Goal: Obtain resource: Download file/media

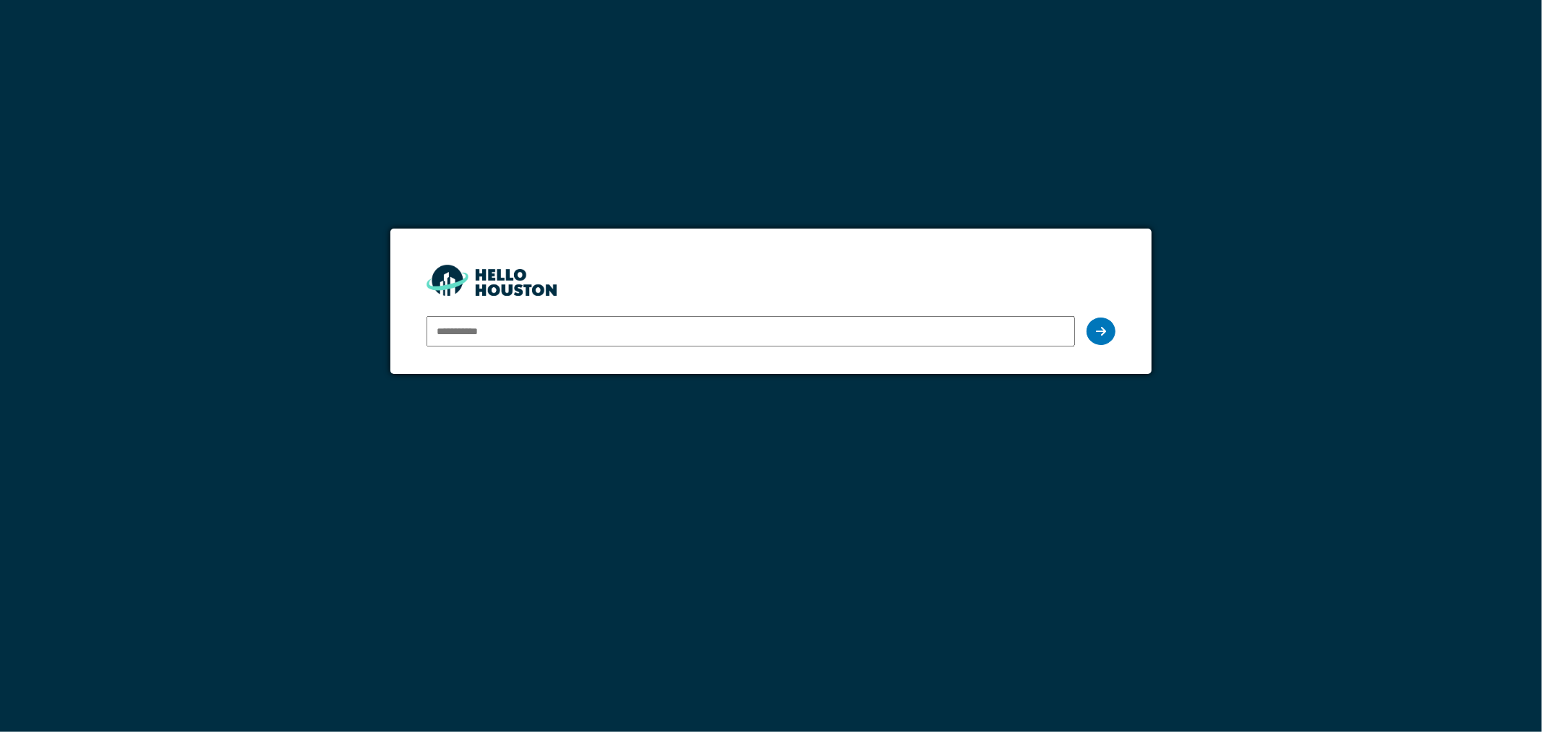
type input "**********"
click at [1103, 325] on icon at bounding box center [1101, 331] width 10 height 12
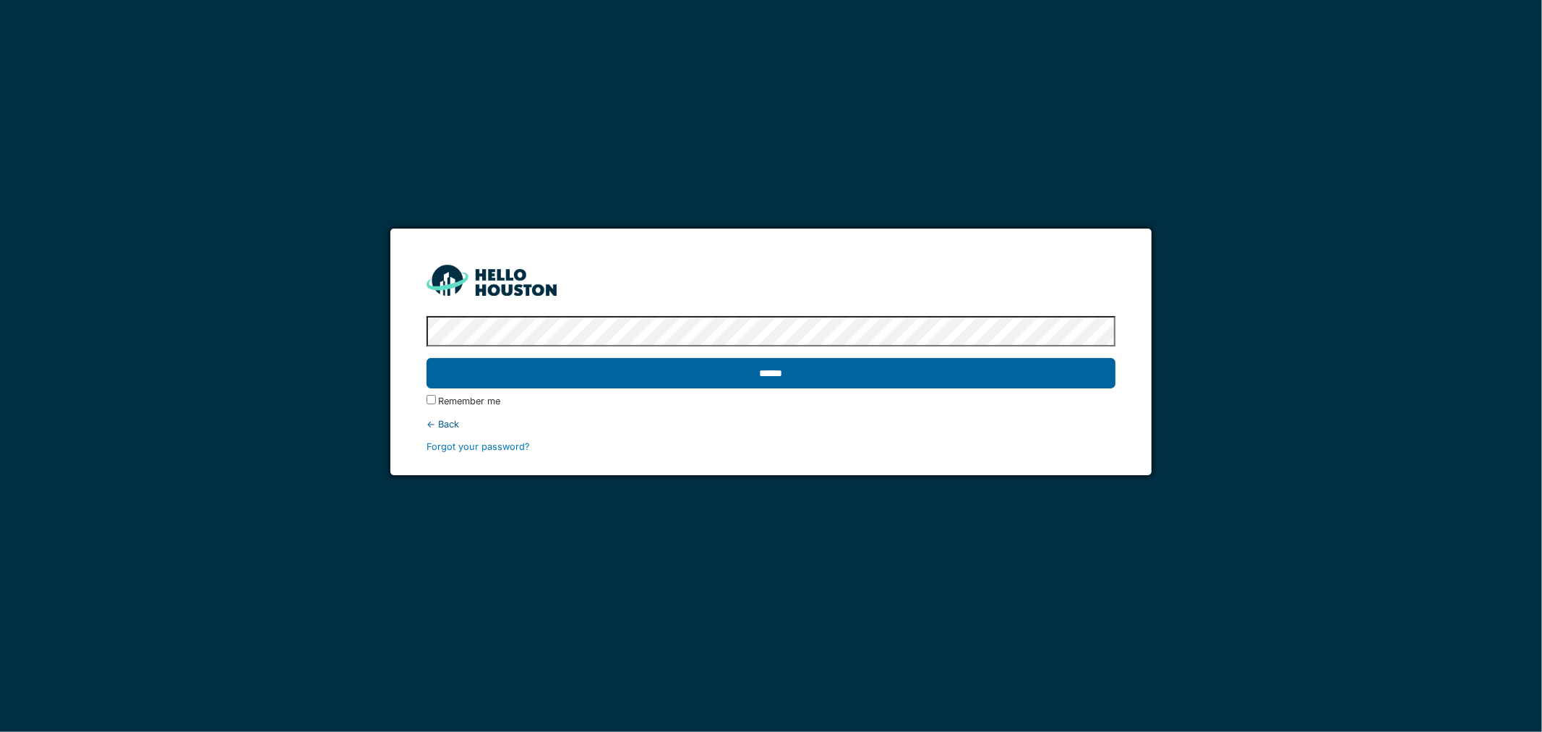
click at [914, 377] on input "******" at bounding box center [772, 373] width 690 height 30
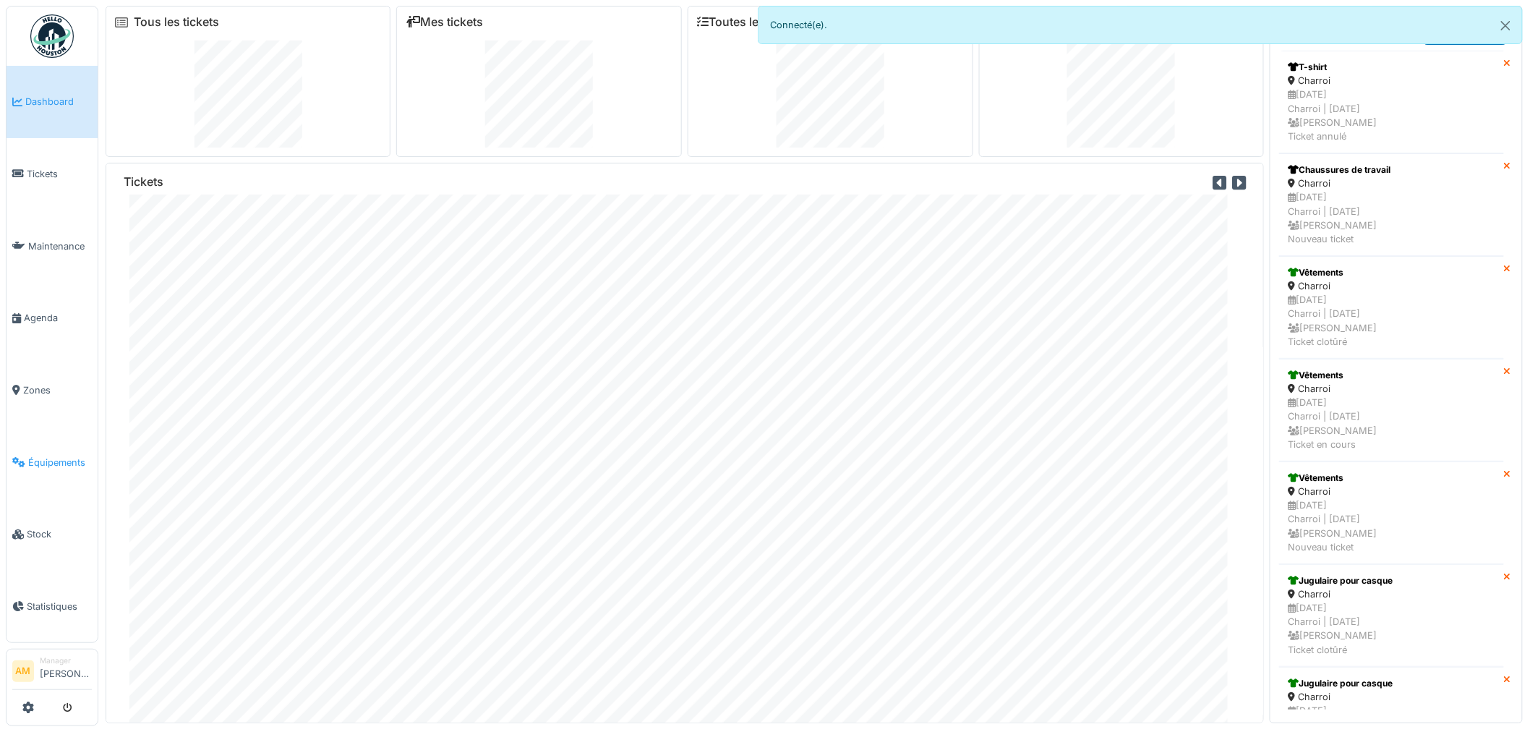
click at [42, 458] on span "Équipements" at bounding box center [60, 462] width 64 height 14
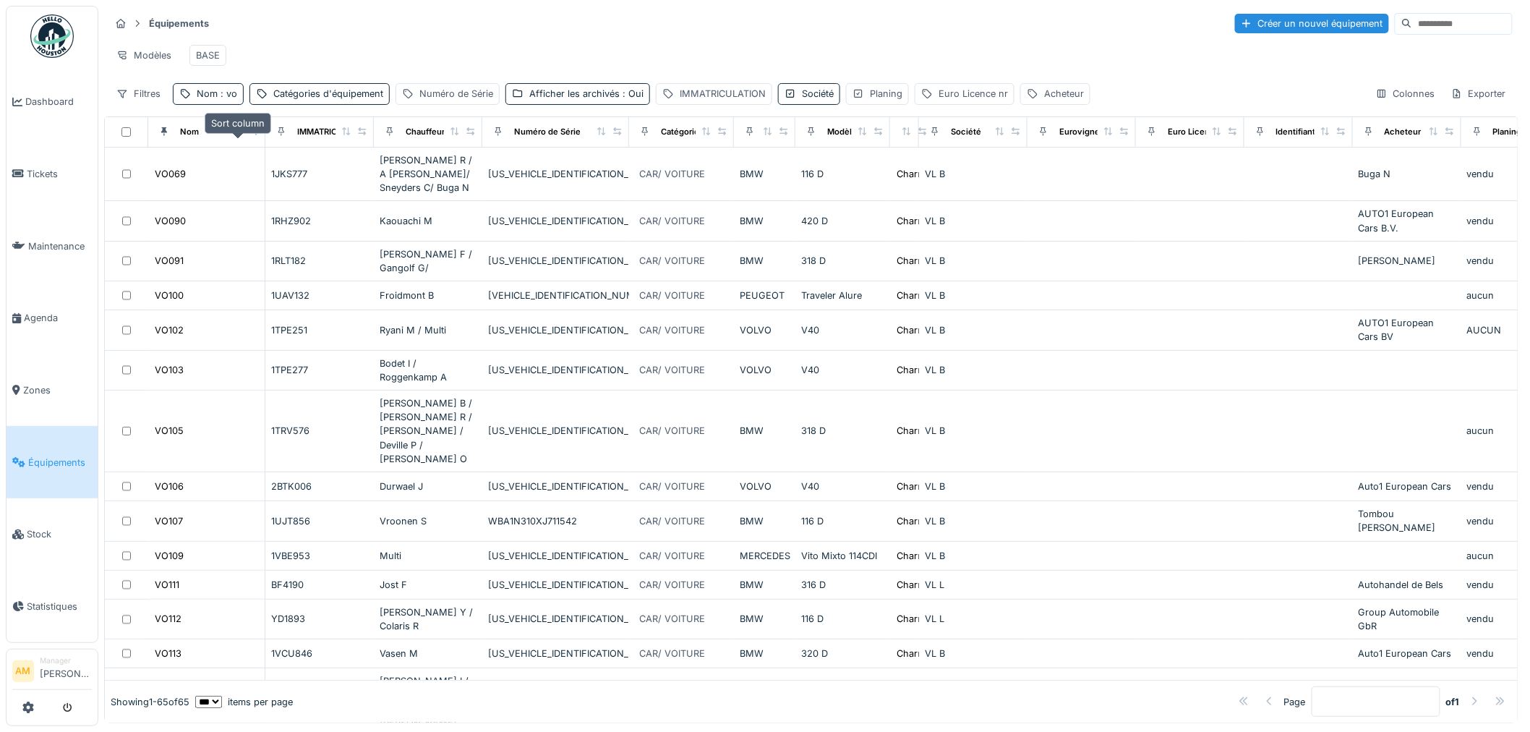
click at [239, 135] on icon at bounding box center [238, 131] width 6 height 8
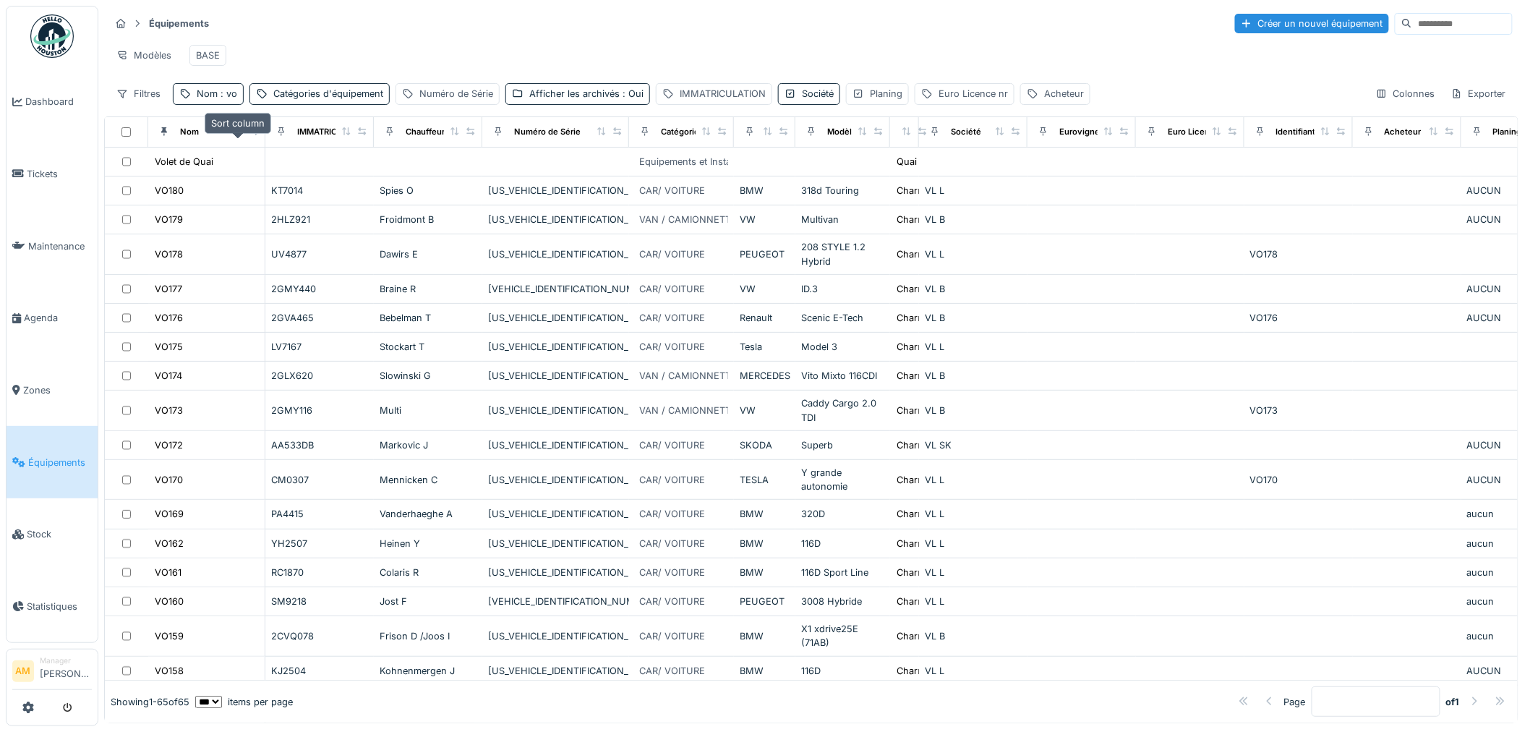
click at [237, 135] on icon at bounding box center [238, 131] width 6 height 8
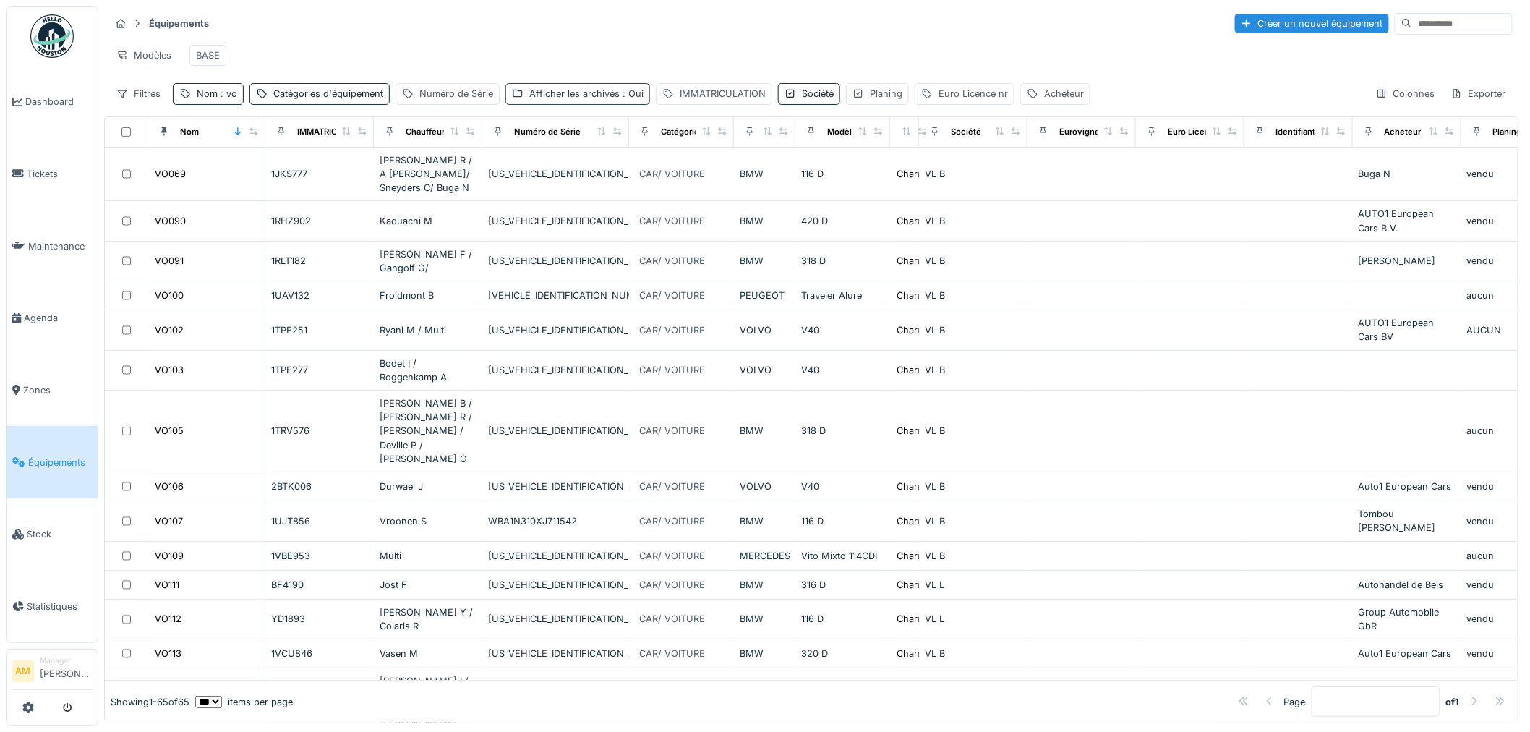
click at [541, 100] on div "Afficher les archivés : Oui" at bounding box center [586, 94] width 114 height 14
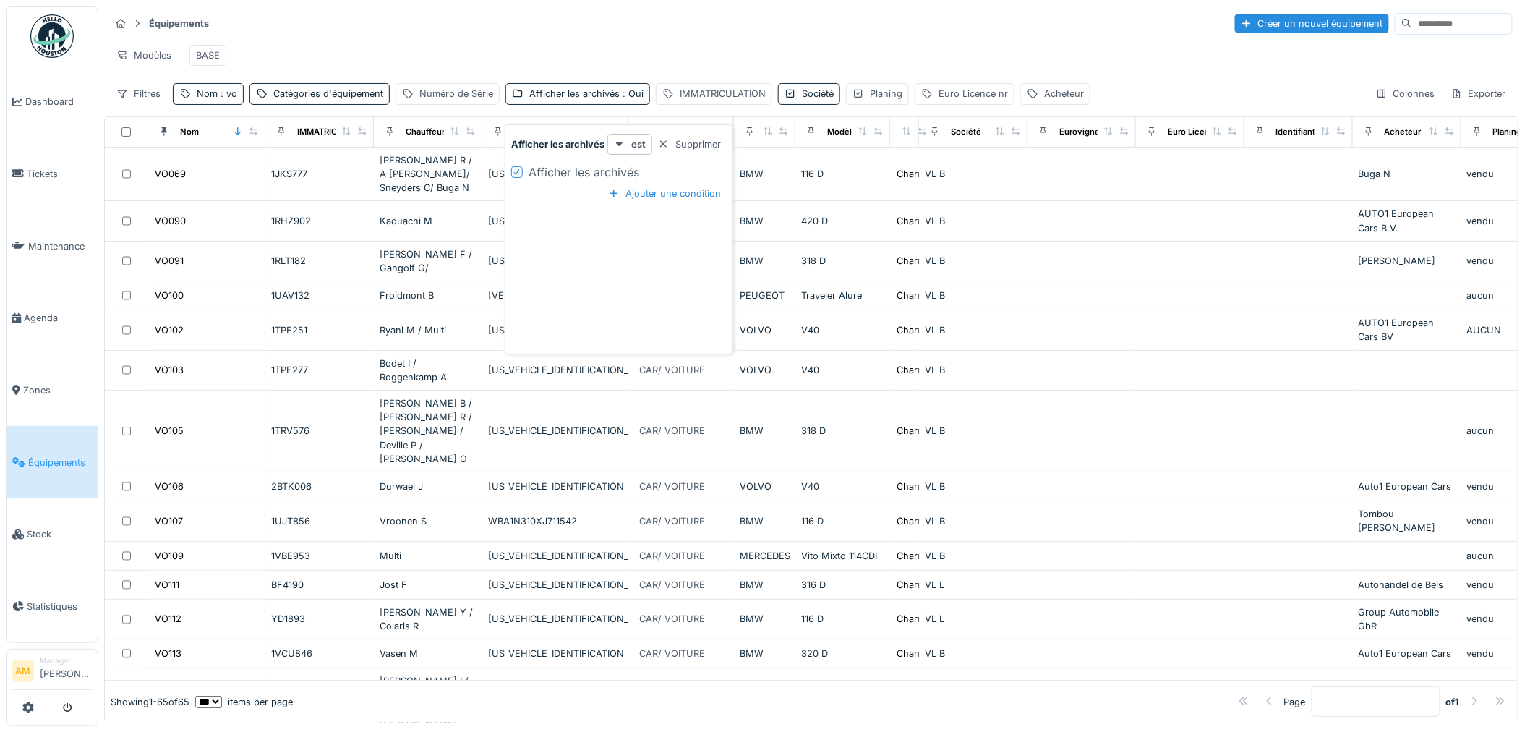
click at [523, 170] on div "Afficher les archivés" at bounding box center [618, 171] width 215 height 17
click at [515, 172] on icon at bounding box center [517, 171] width 9 height 7
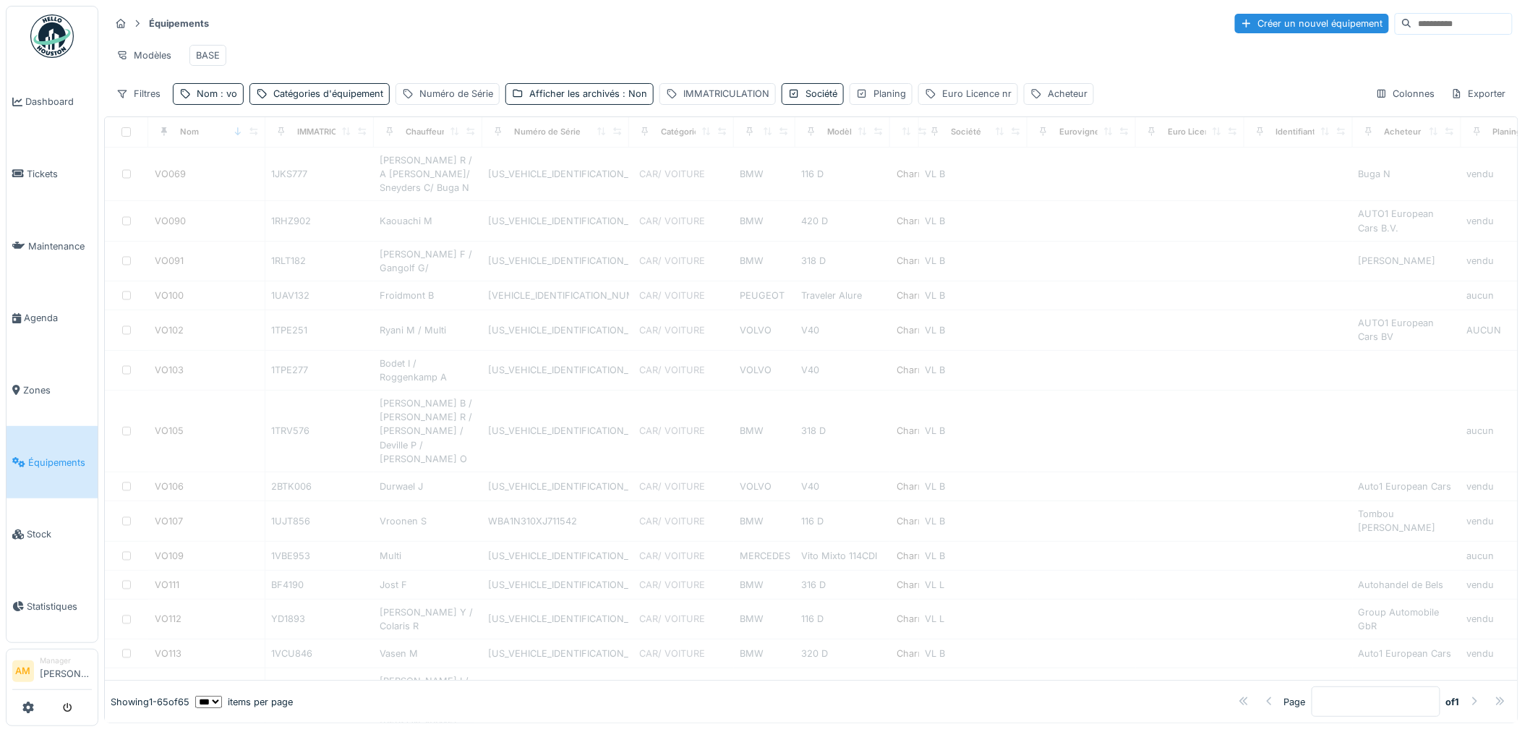
click at [493, 30] on div "Équipements Créer un nouvel équipement" at bounding box center [811, 24] width 1403 height 24
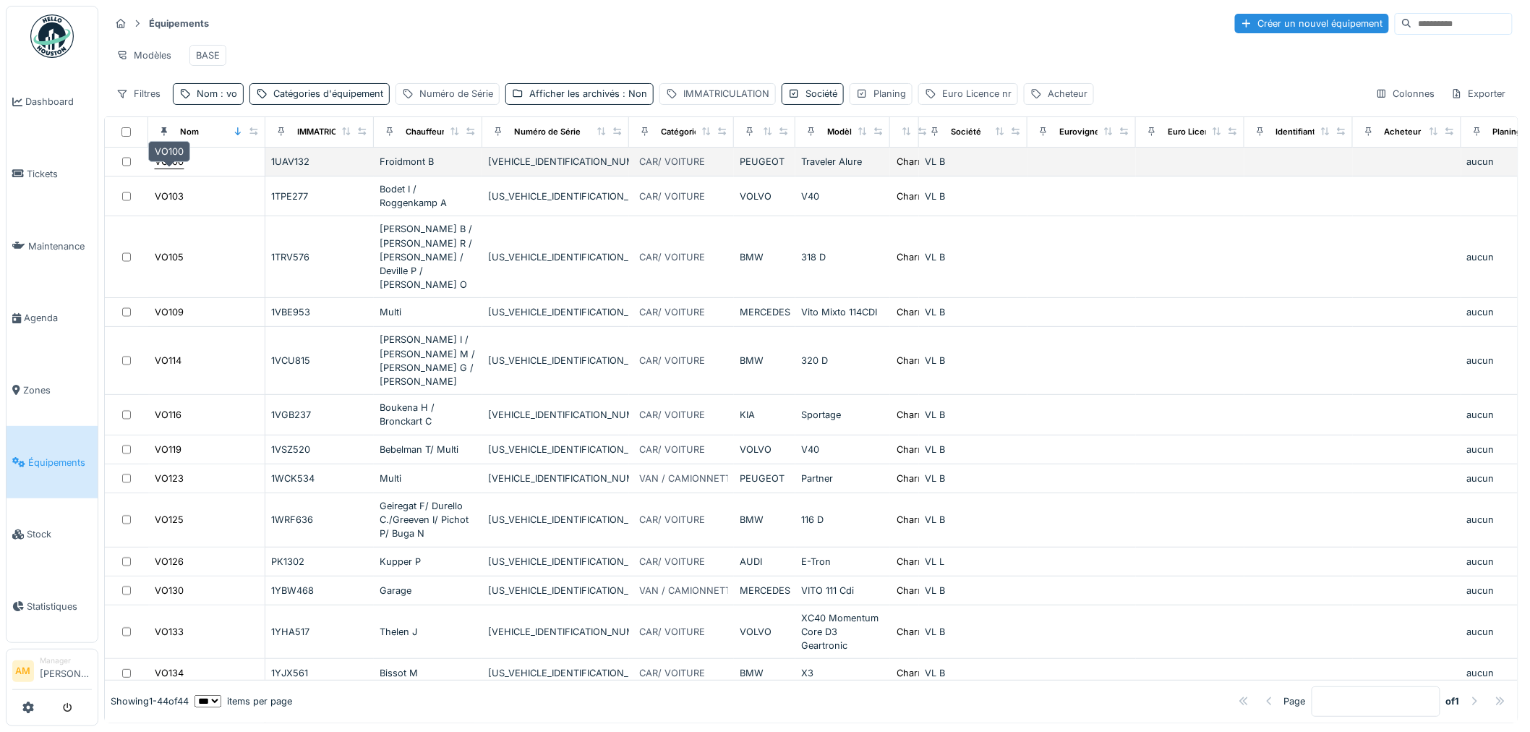
click at [170, 168] on div "VO100" at bounding box center [169, 162] width 29 height 14
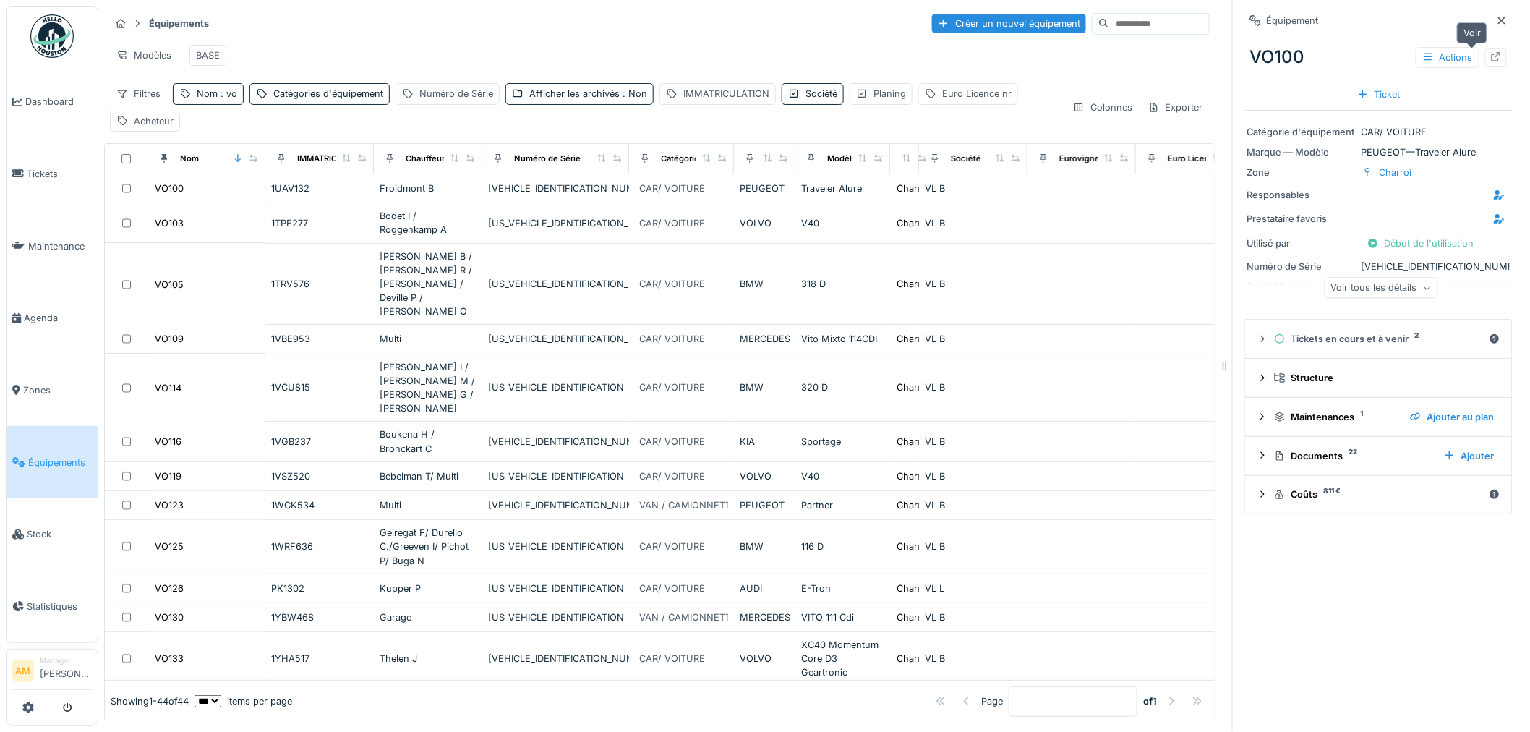
click at [1490, 61] on div at bounding box center [1496, 58] width 12 height 14
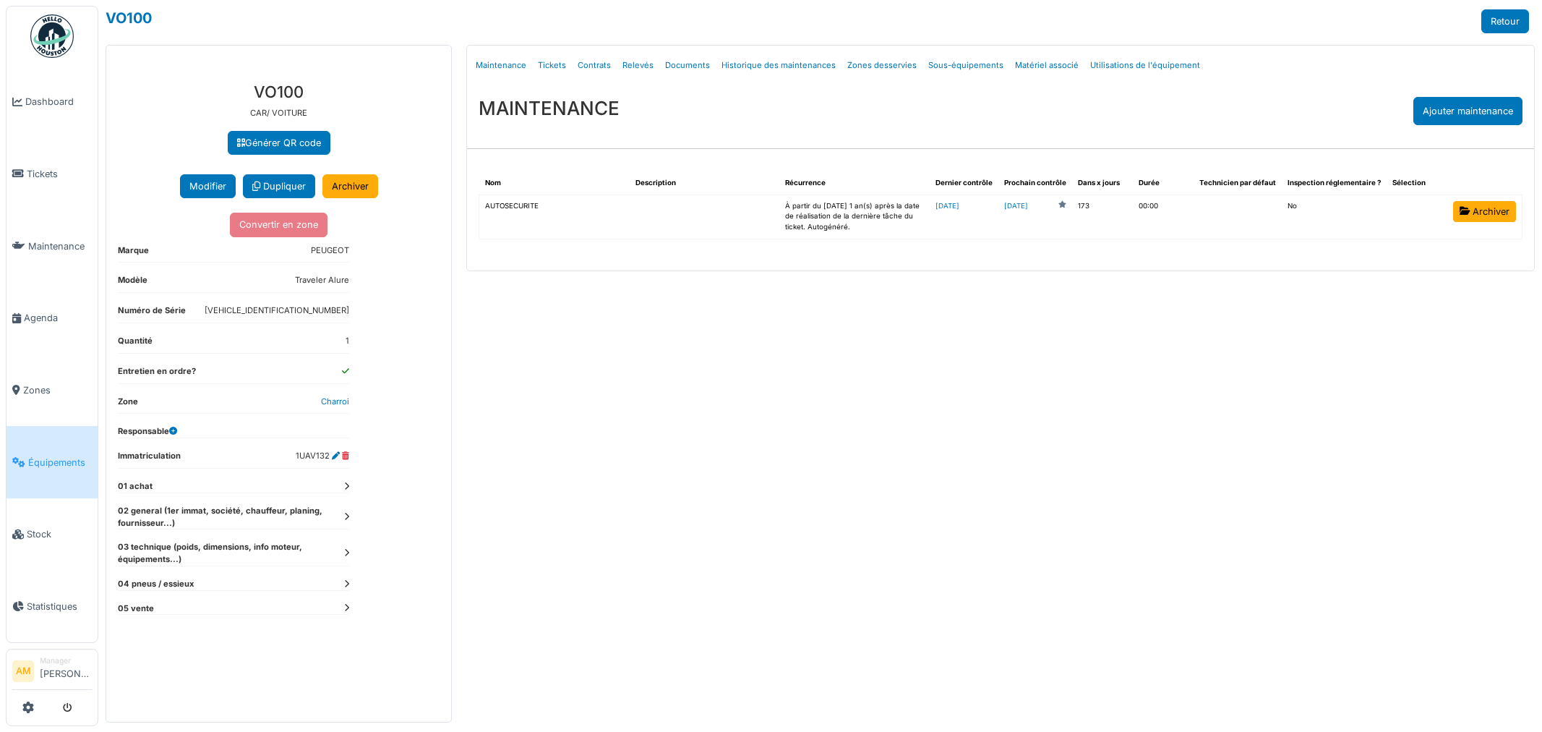
click at [638, 64] on link "Relevés" at bounding box center [638, 65] width 43 height 34
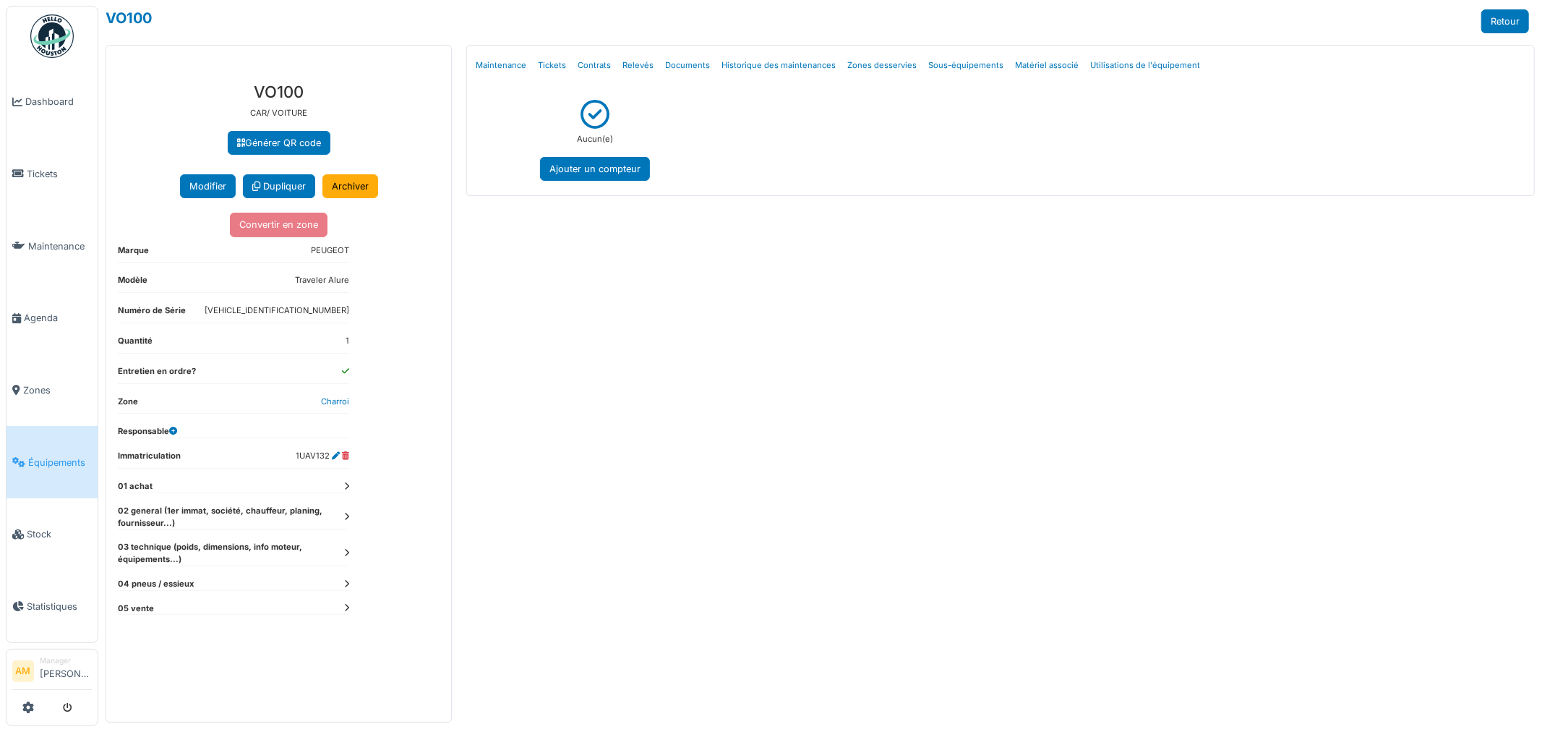
click at [43, 460] on link "Équipements" at bounding box center [52, 462] width 91 height 72
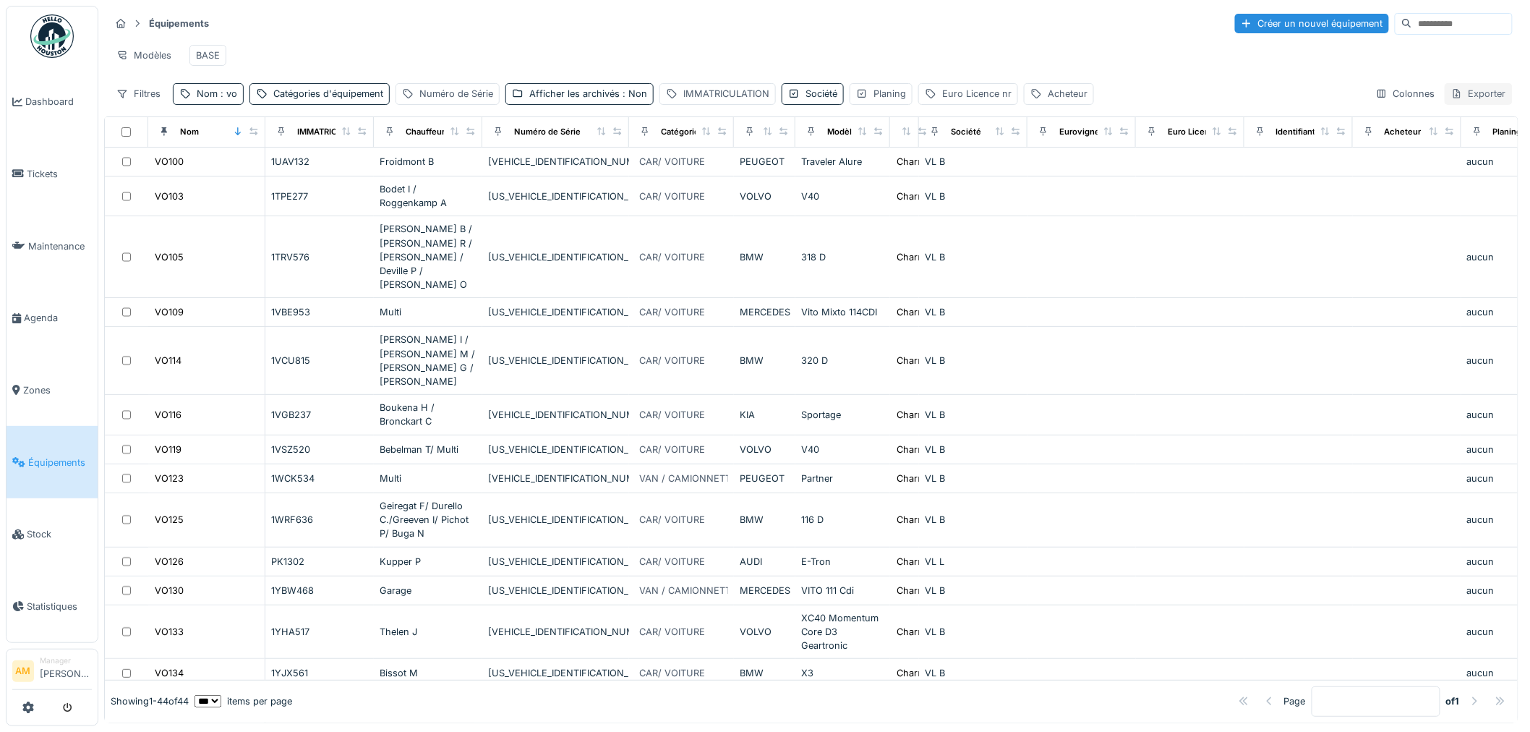
click at [1457, 104] on div "Exporter" at bounding box center [1479, 93] width 68 height 21
click at [1404, 163] on div "Export Excel" at bounding box center [1412, 160] width 124 height 22
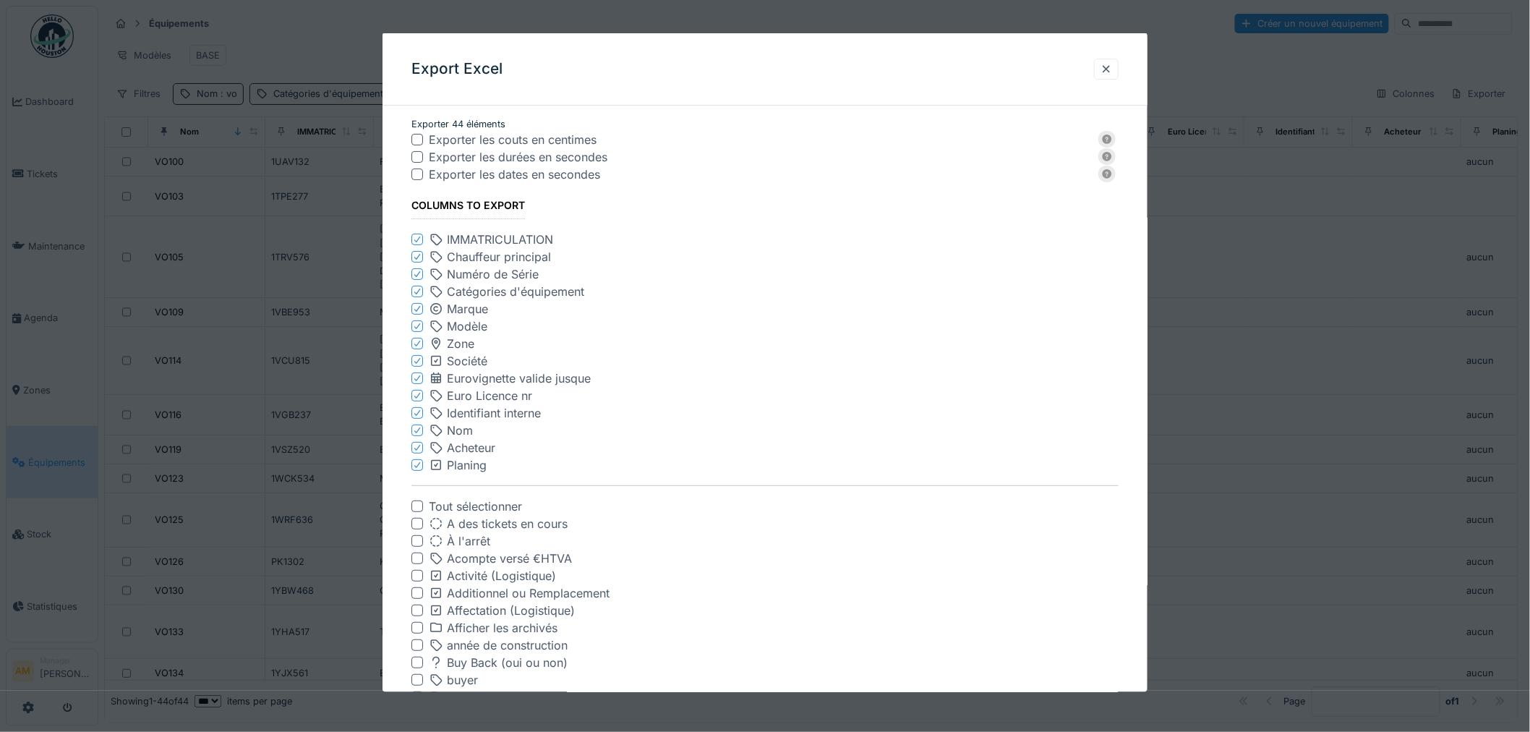
click at [419, 463] on icon at bounding box center [417, 464] width 9 height 7
click at [413, 447] on icon at bounding box center [417, 447] width 9 height 7
click at [415, 429] on icon at bounding box center [417, 430] width 9 height 7
click at [416, 378] on icon at bounding box center [417, 378] width 9 height 7
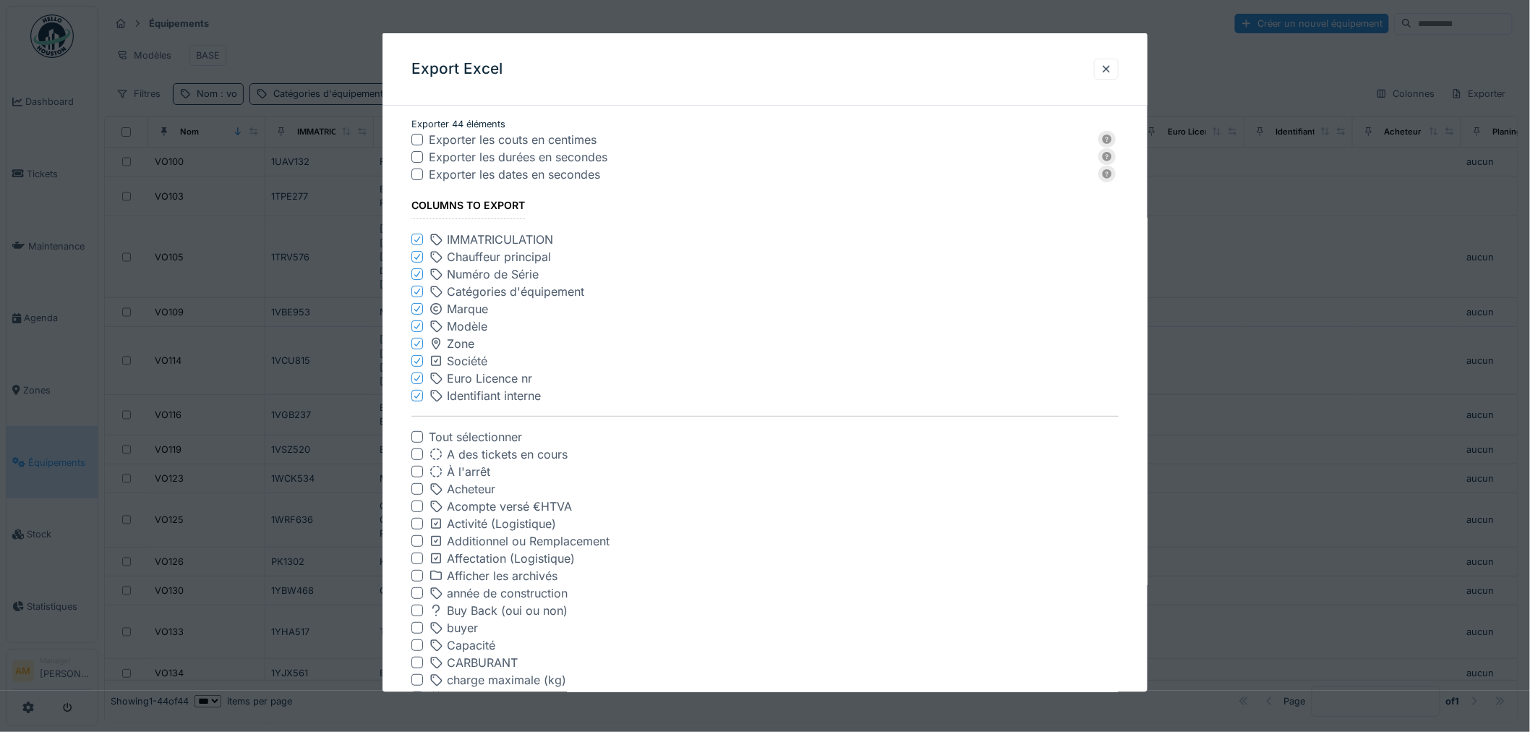
click at [416, 379] on icon at bounding box center [417, 378] width 6 height 6
click at [415, 378] on icon at bounding box center [417, 378] width 6 height 6
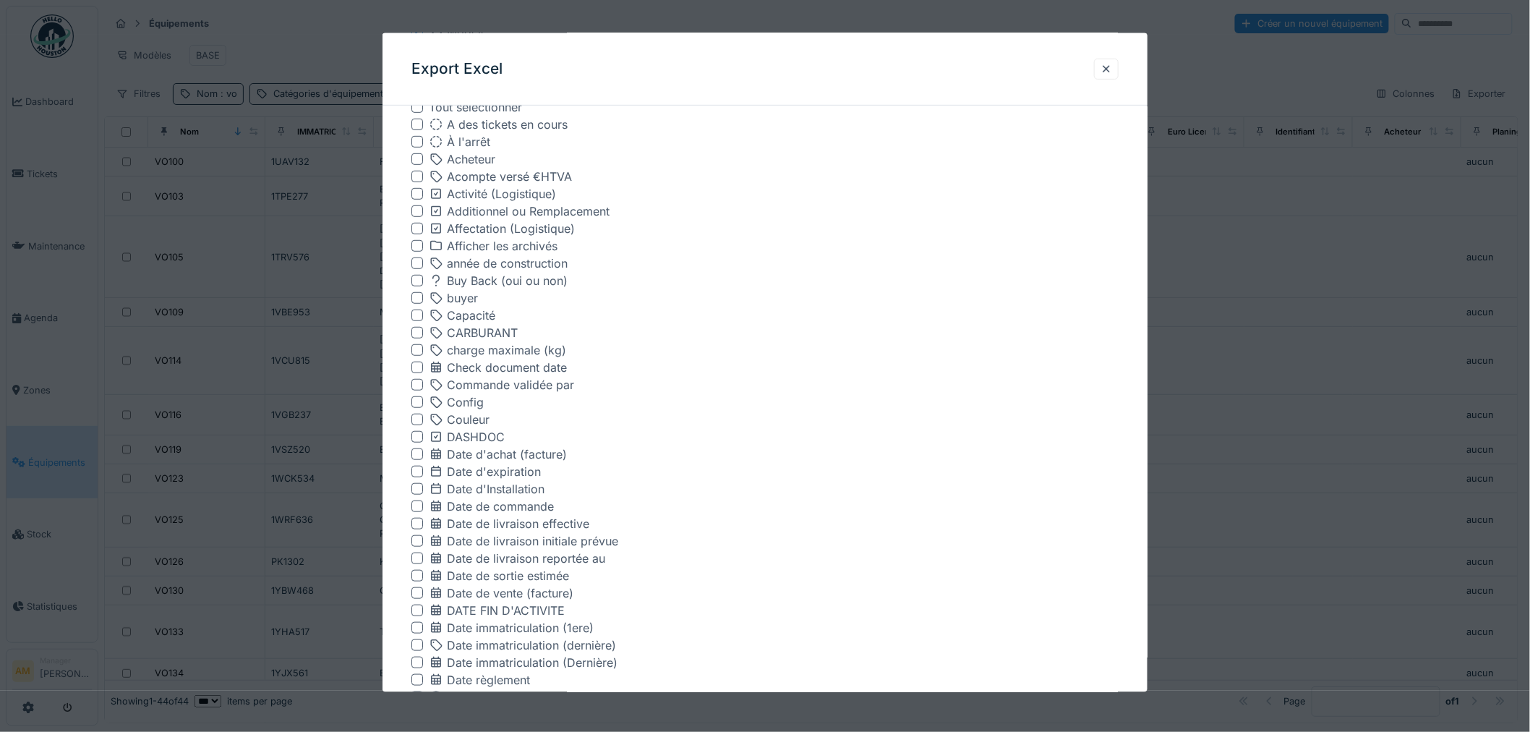
scroll to position [321, 0]
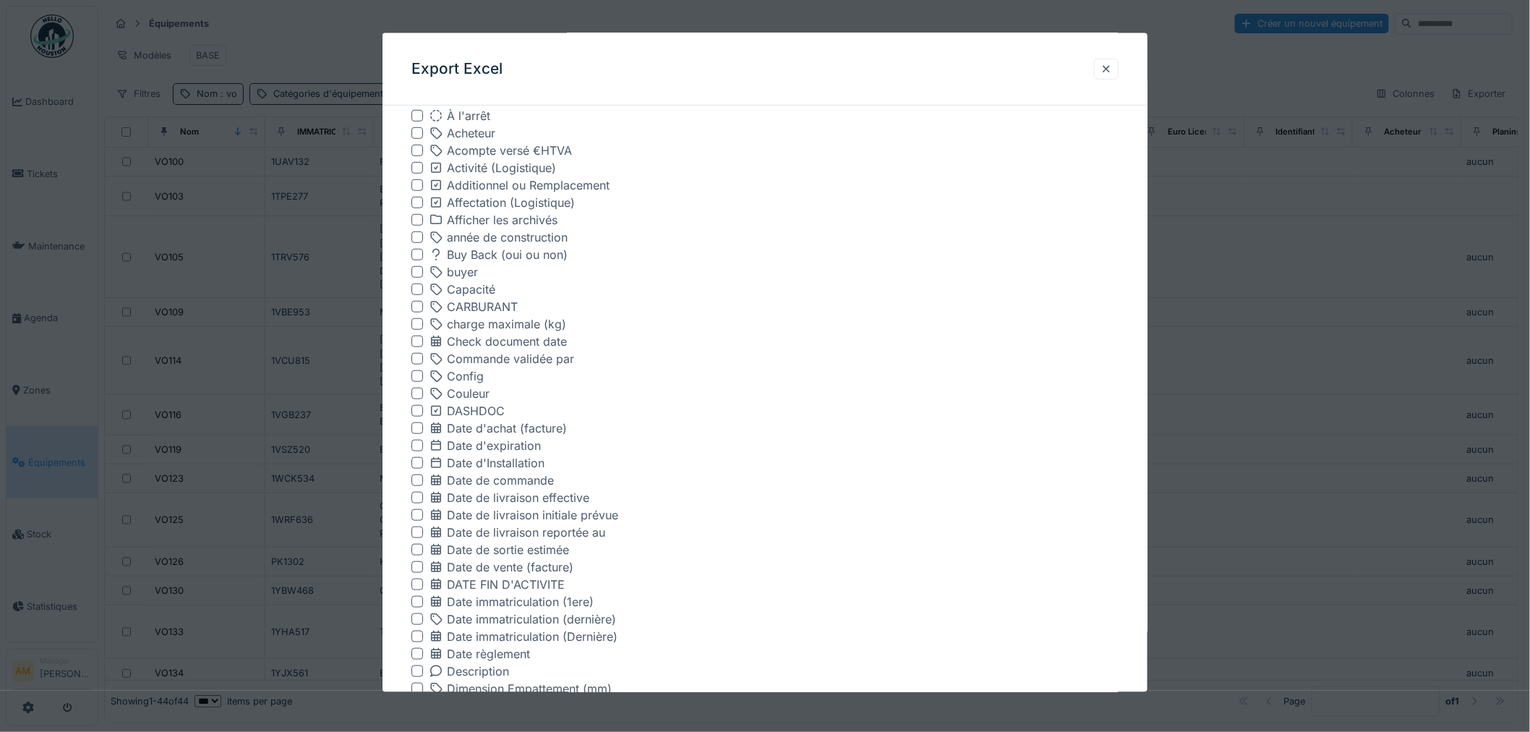
click at [413, 308] on div at bounding box center [417, 307] width 12 height 12
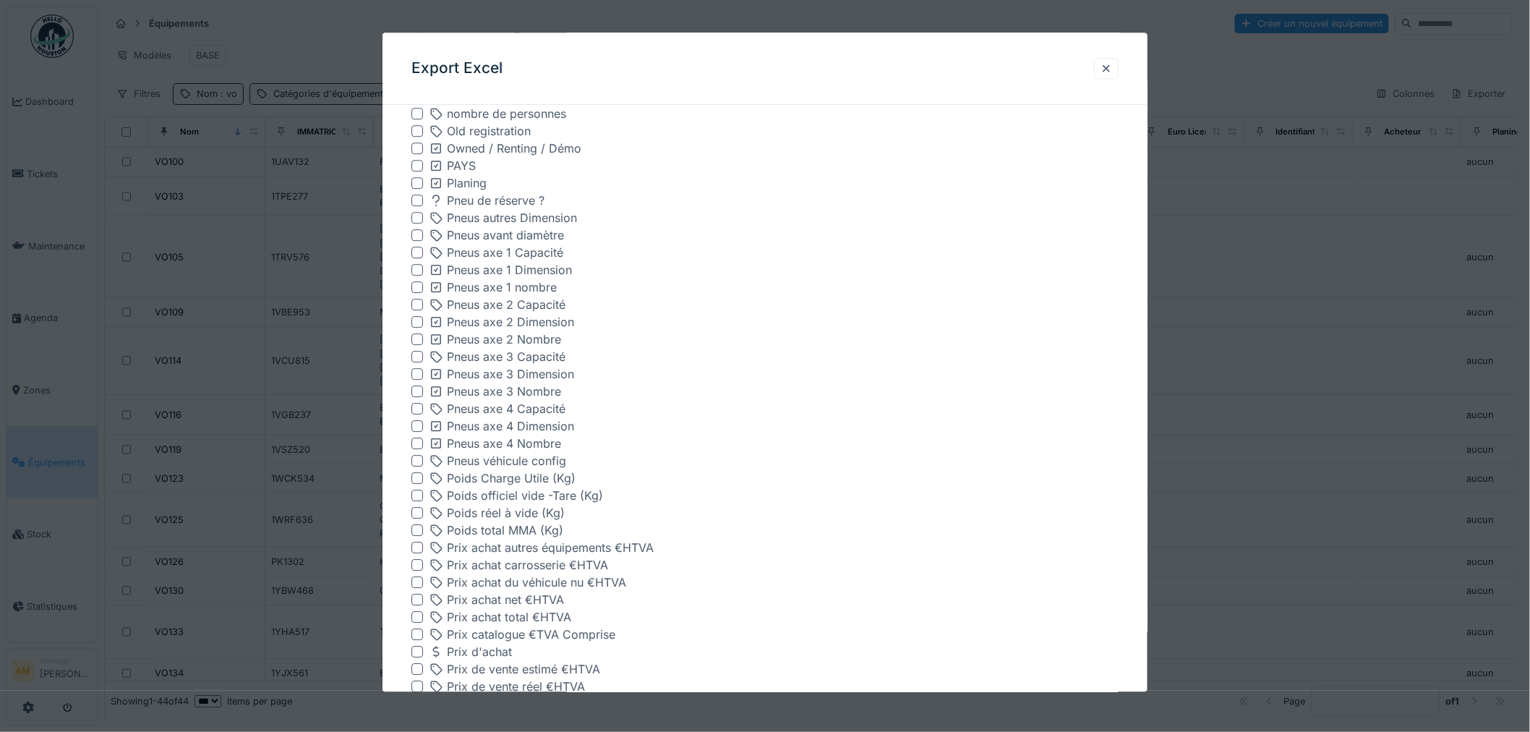
scroll to position [1902, 0]
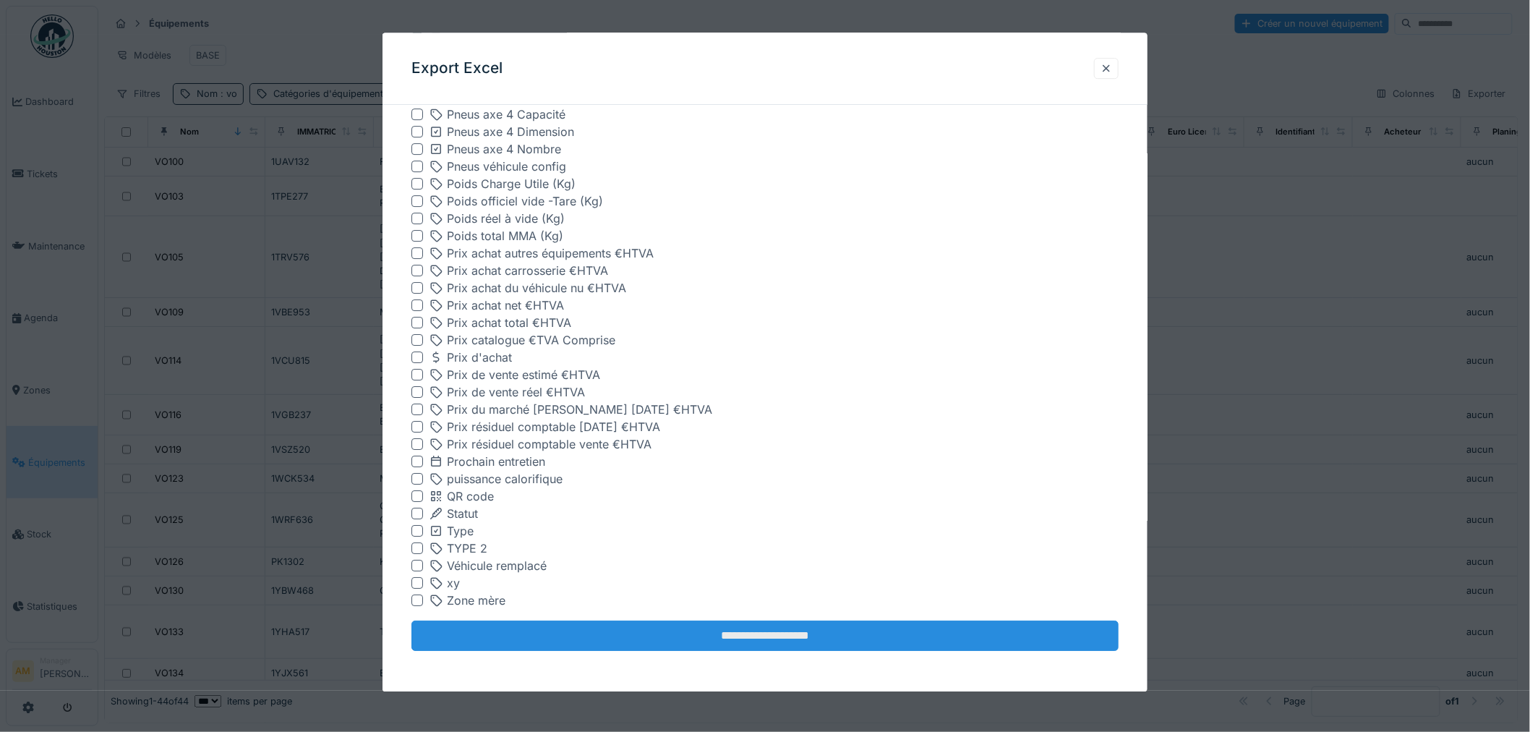
click at [832, 633] on input "**********" at bounding box center [764, 636] width 707 height 30
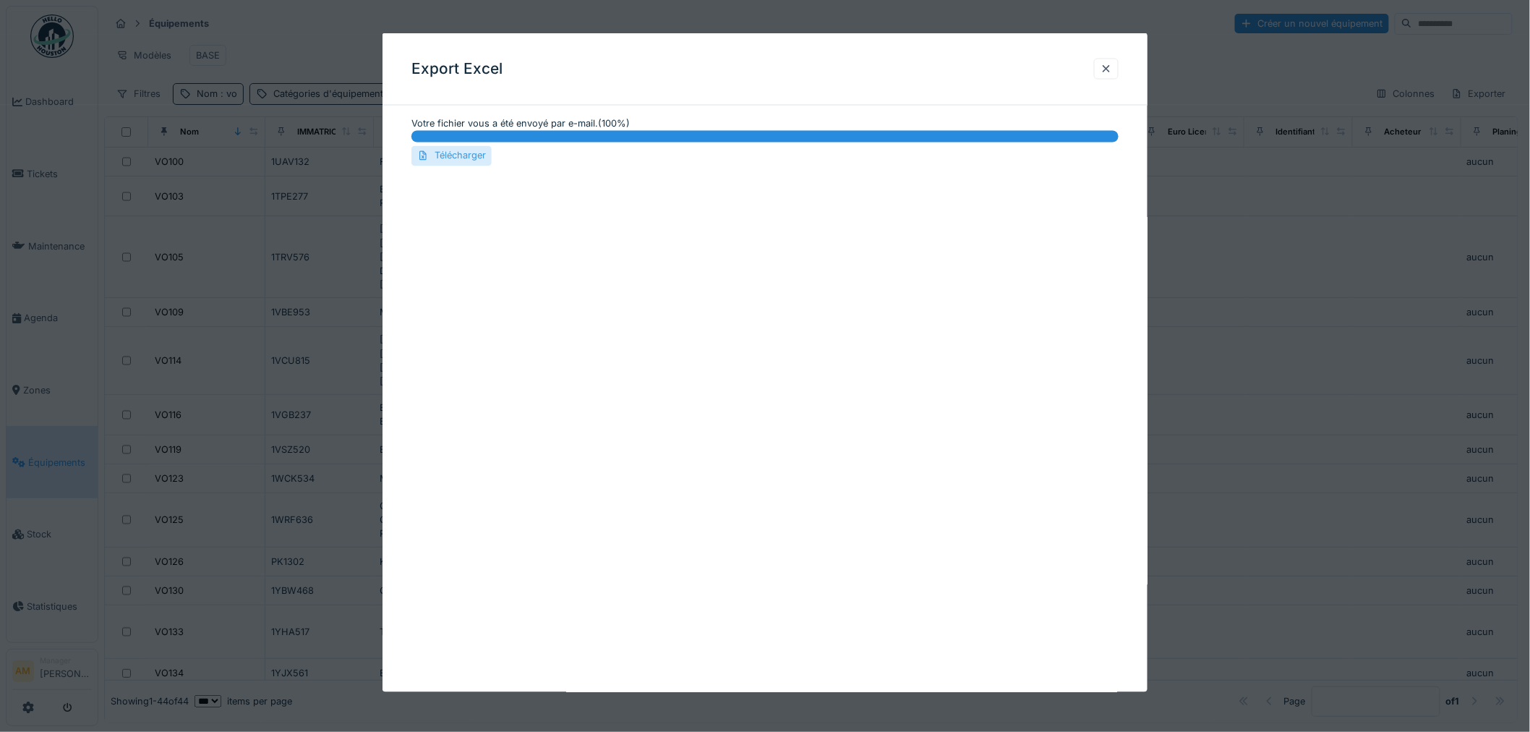
click at [442, 155] on div "Télécharger" at bounding box center [451, 156] width 80 height 20
drag, startPoint x: 1108, startPoint y: 71, endPoint x: 719, endPoint y: 142, distance: 396.2
click at [1108, 70] on div at bounding box center [1106, 68] width 12 height 14
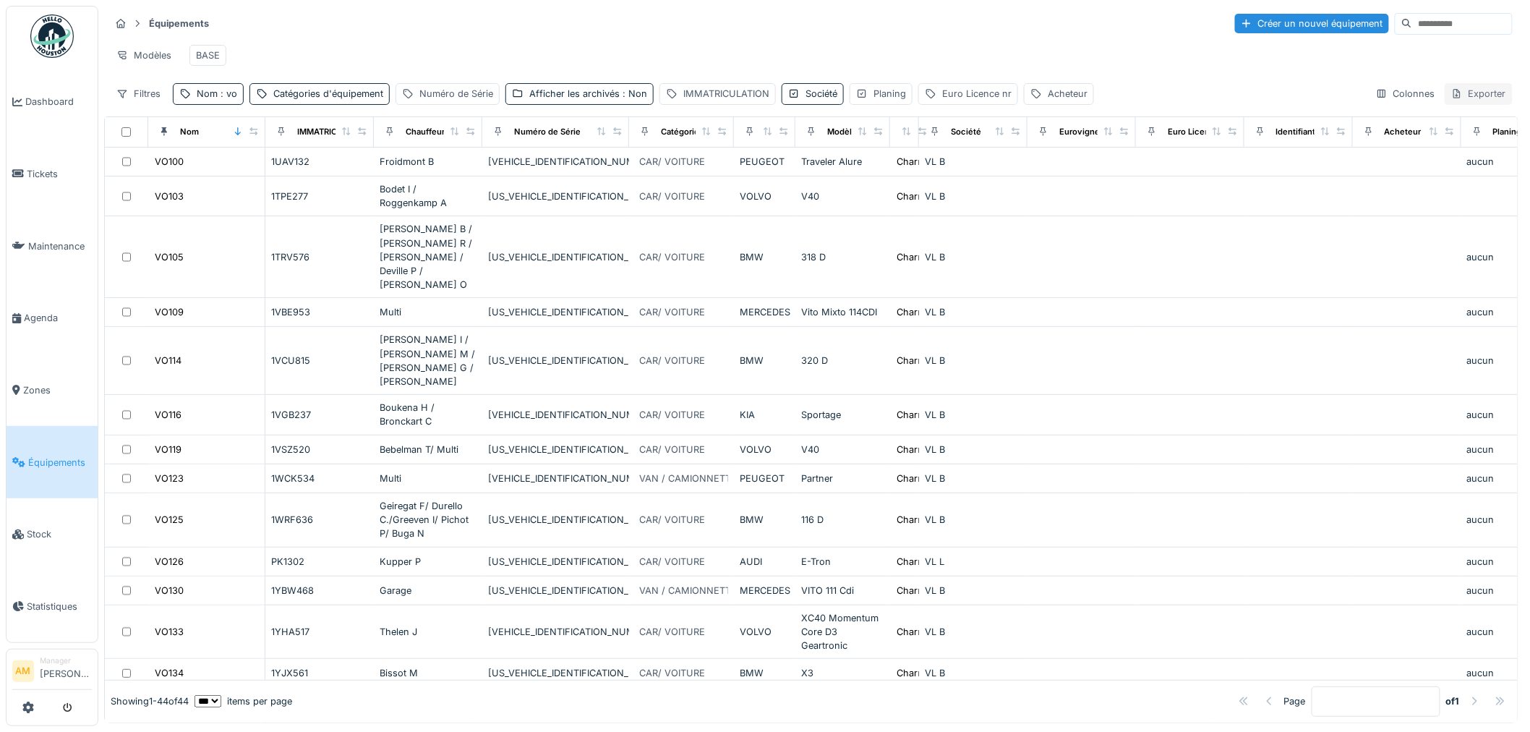
click at [1451, 104] on div "Exporter" at bounding box center [1479, 93] width 68 height 21
click at [1422, 154] on div "Export Excel" at bounding box center [1412, 160] width 124 height 22
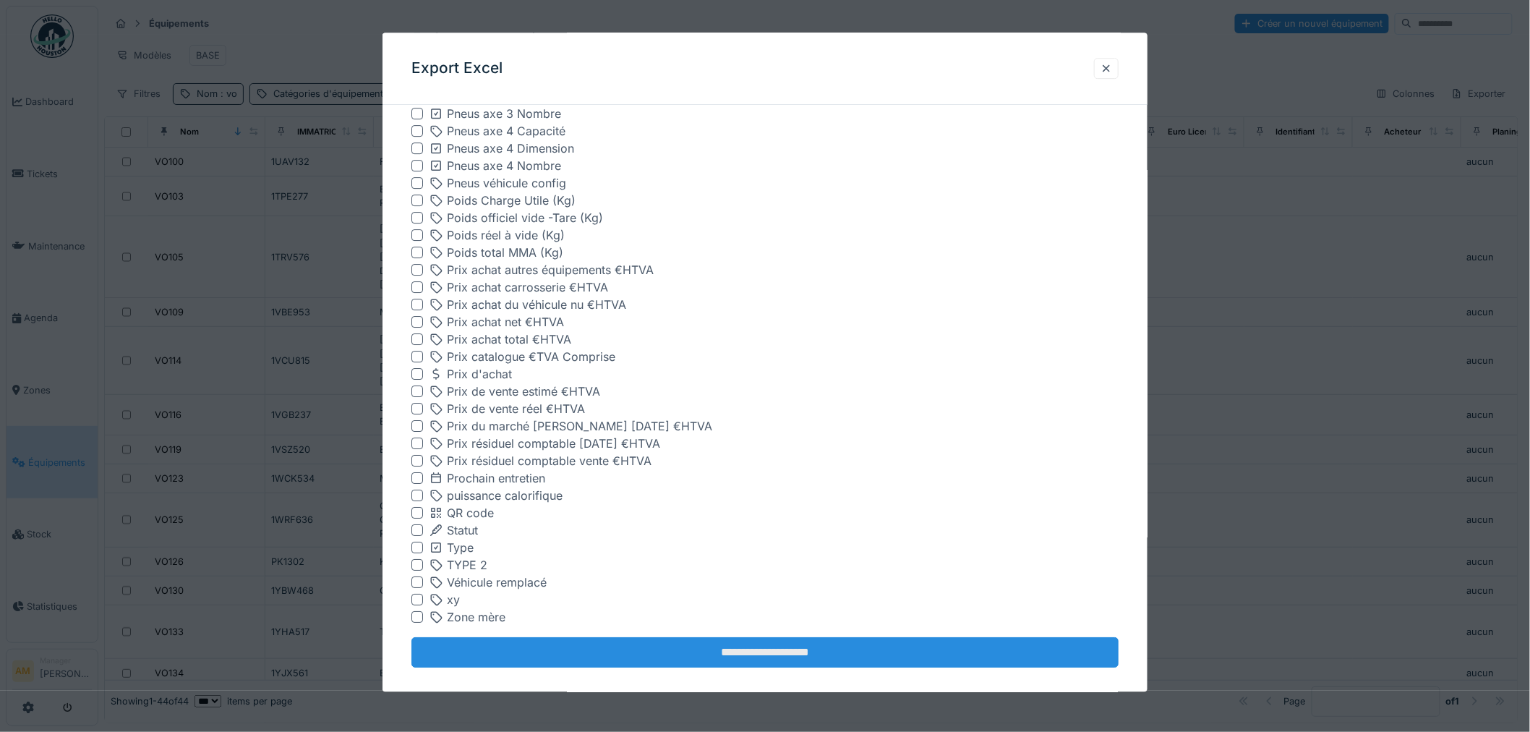
scroll to position [1902, 0]
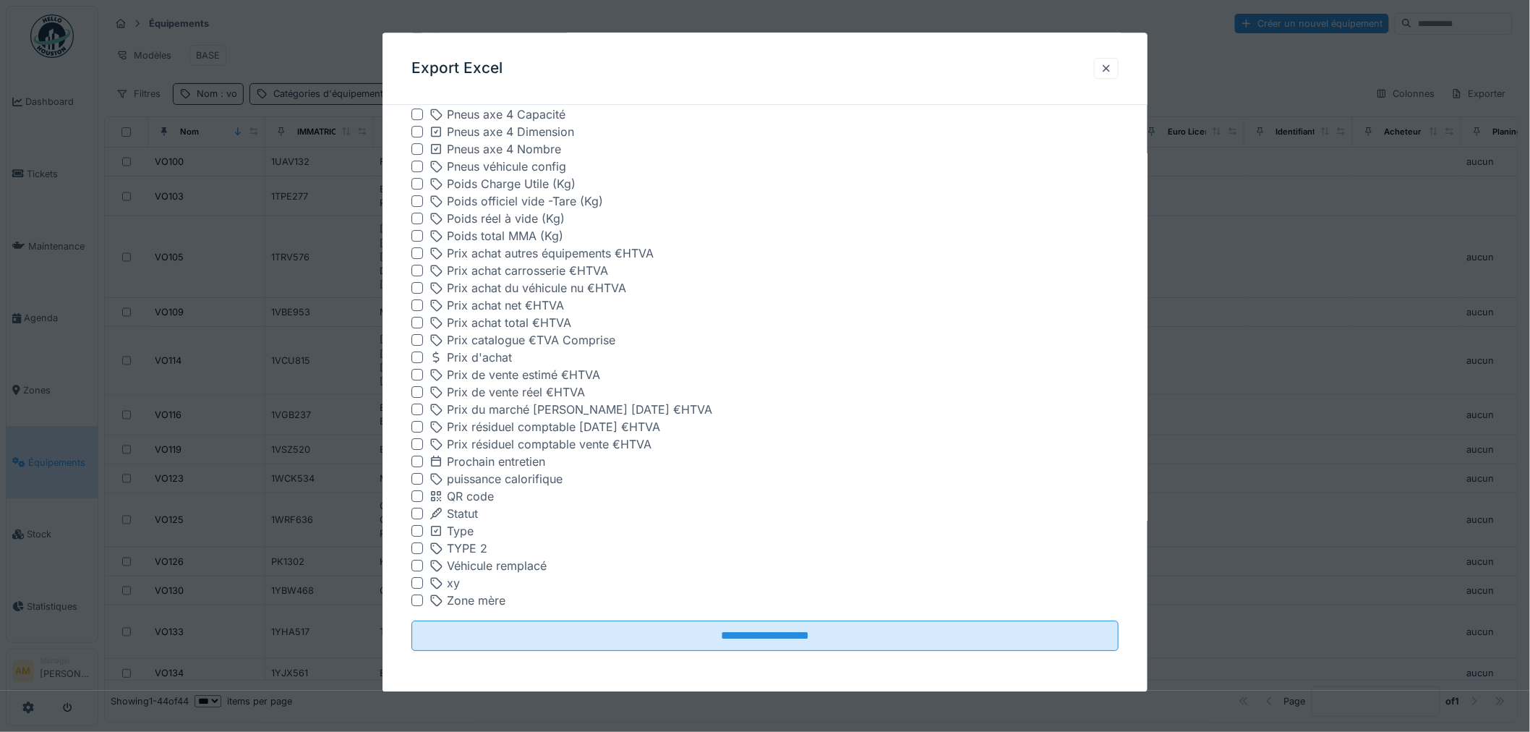
click at [649, 645] on input "**********" at bounding box center [764, 636] width 707 height 30
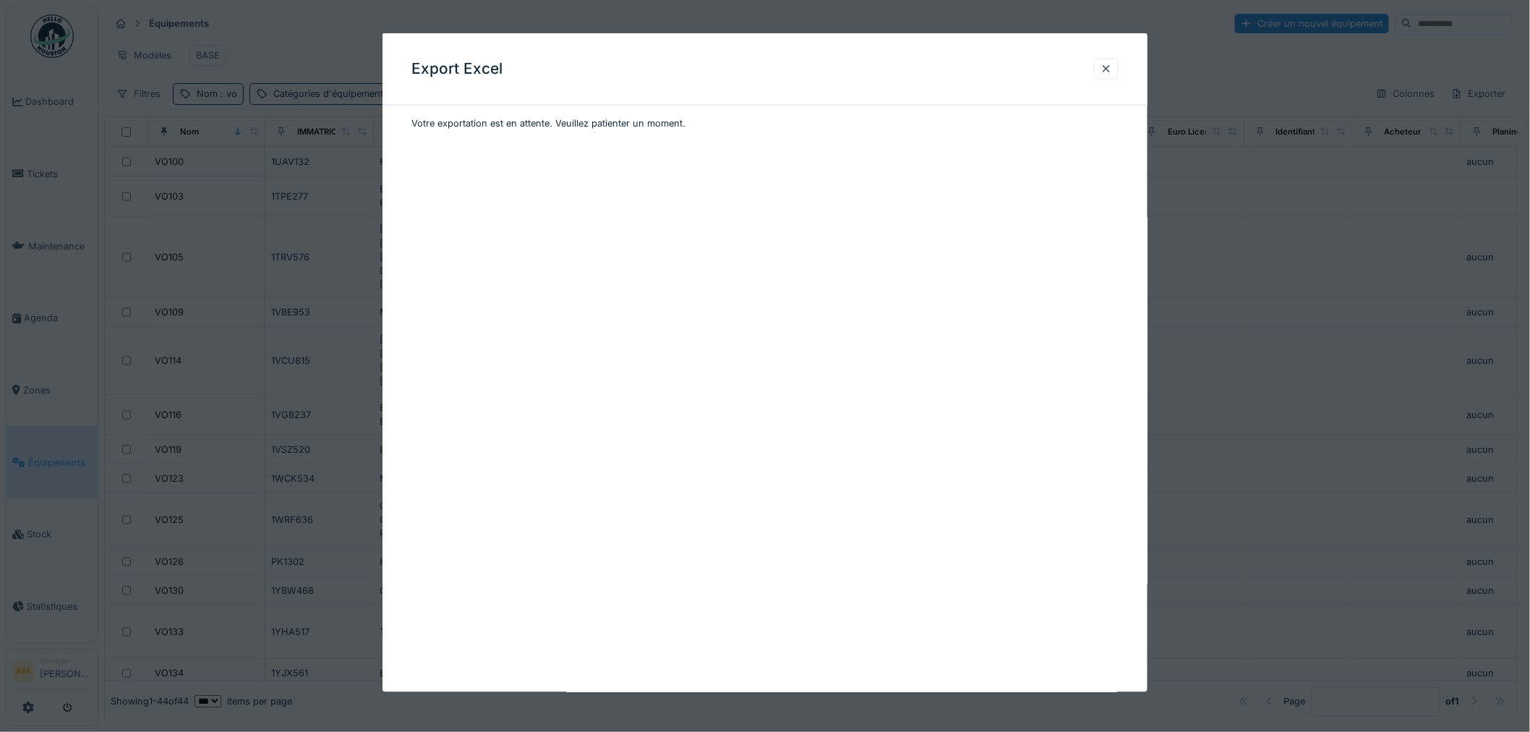
drag, startPoint x: 1111, startPoint y: 69, endPoint x: 1092, endPoint y: 78, distance: 21.4
click at [1111, 69] on div at bounding box center [1106, 68] width 12 height 14
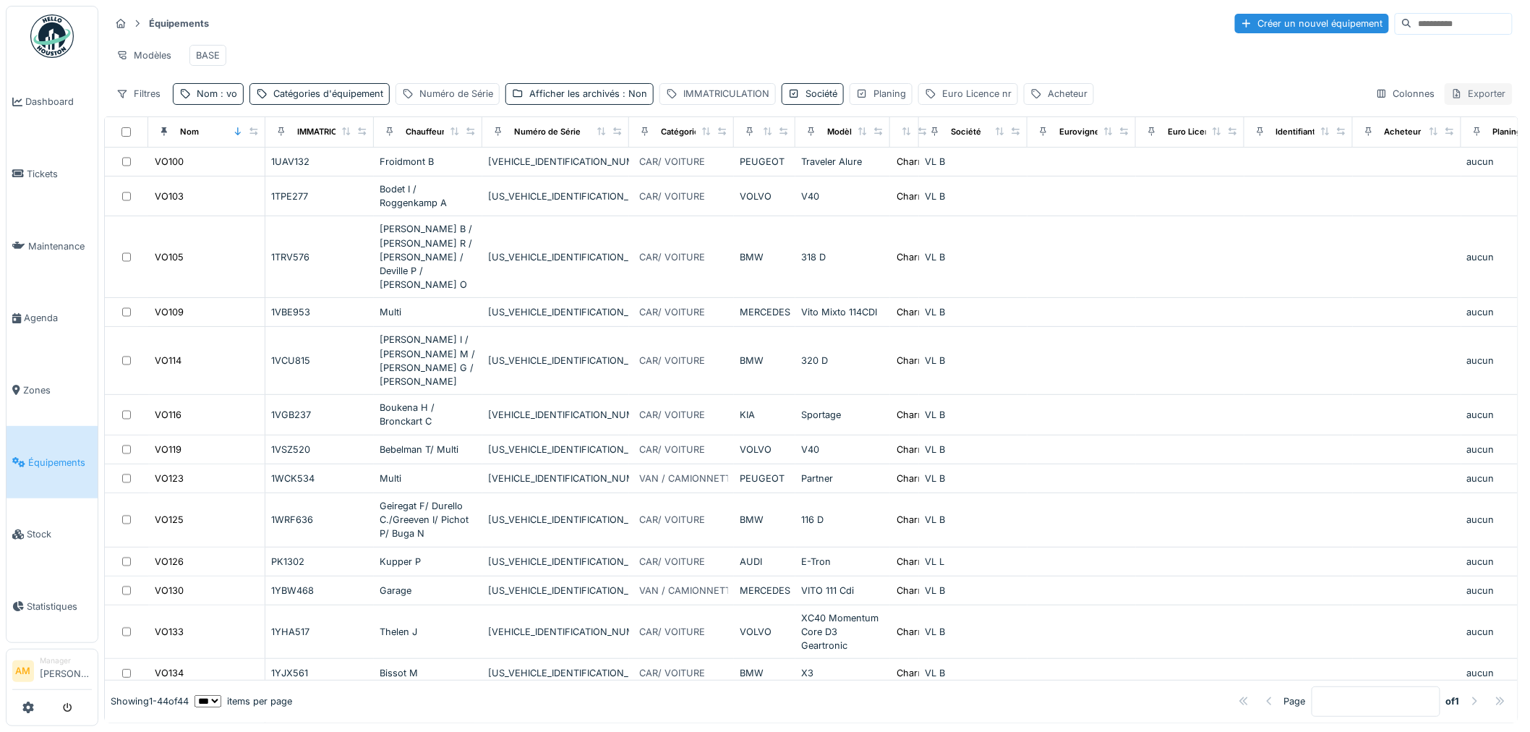
click at [1464, 99] on div "Exporter" at bounding box center [1479, 93] width 68 height 21
click at [1405, 158] on div "Export Excel" at bounding box center [1412, 160] width 124 height 22
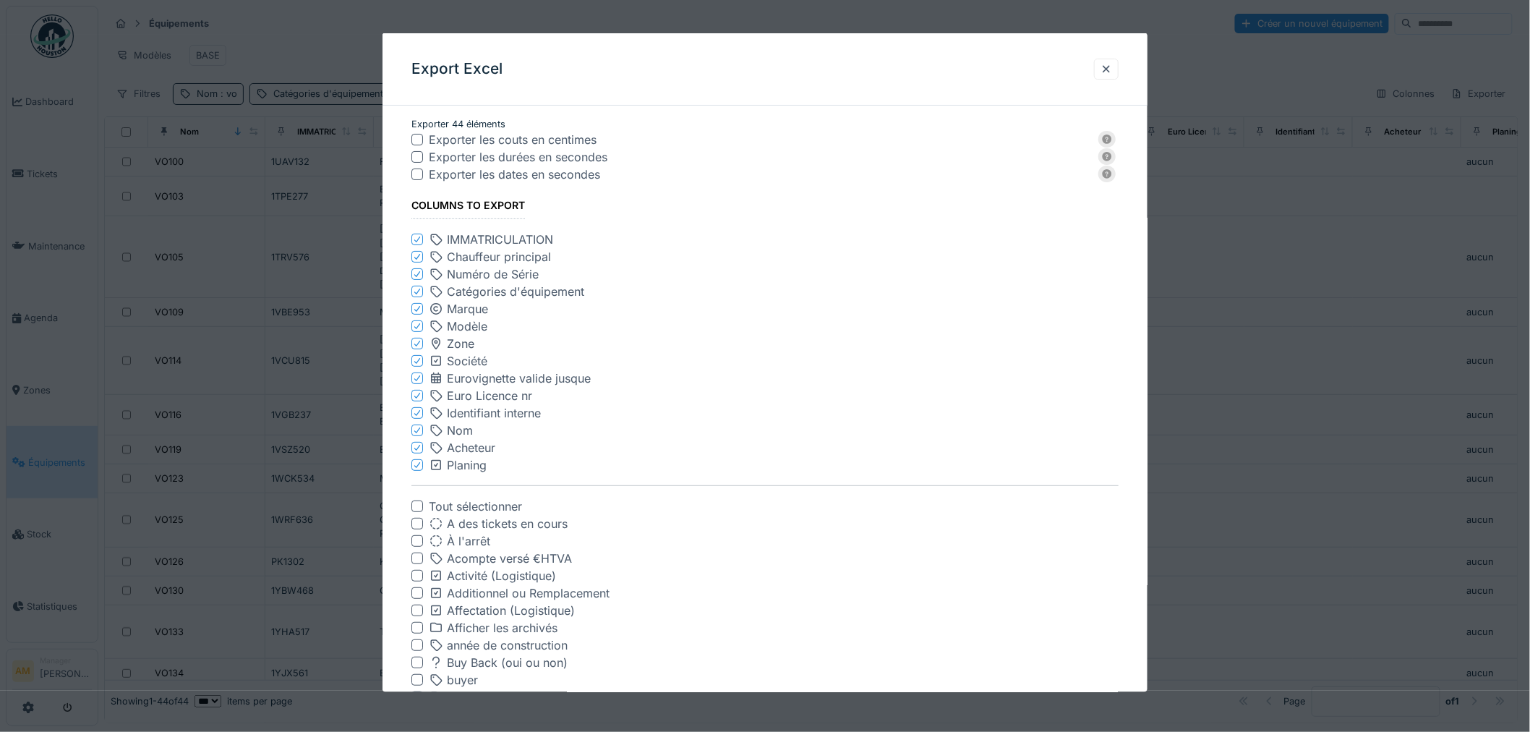
click at [419, 377] on icon at bounding box center [417, 378] width 9 height 7
click at [416, 380] on icon at bounding box center [417, 378] width 6 height 6
click at [416, 412] on icon at bounding box center [417, 412] width 9 height 7
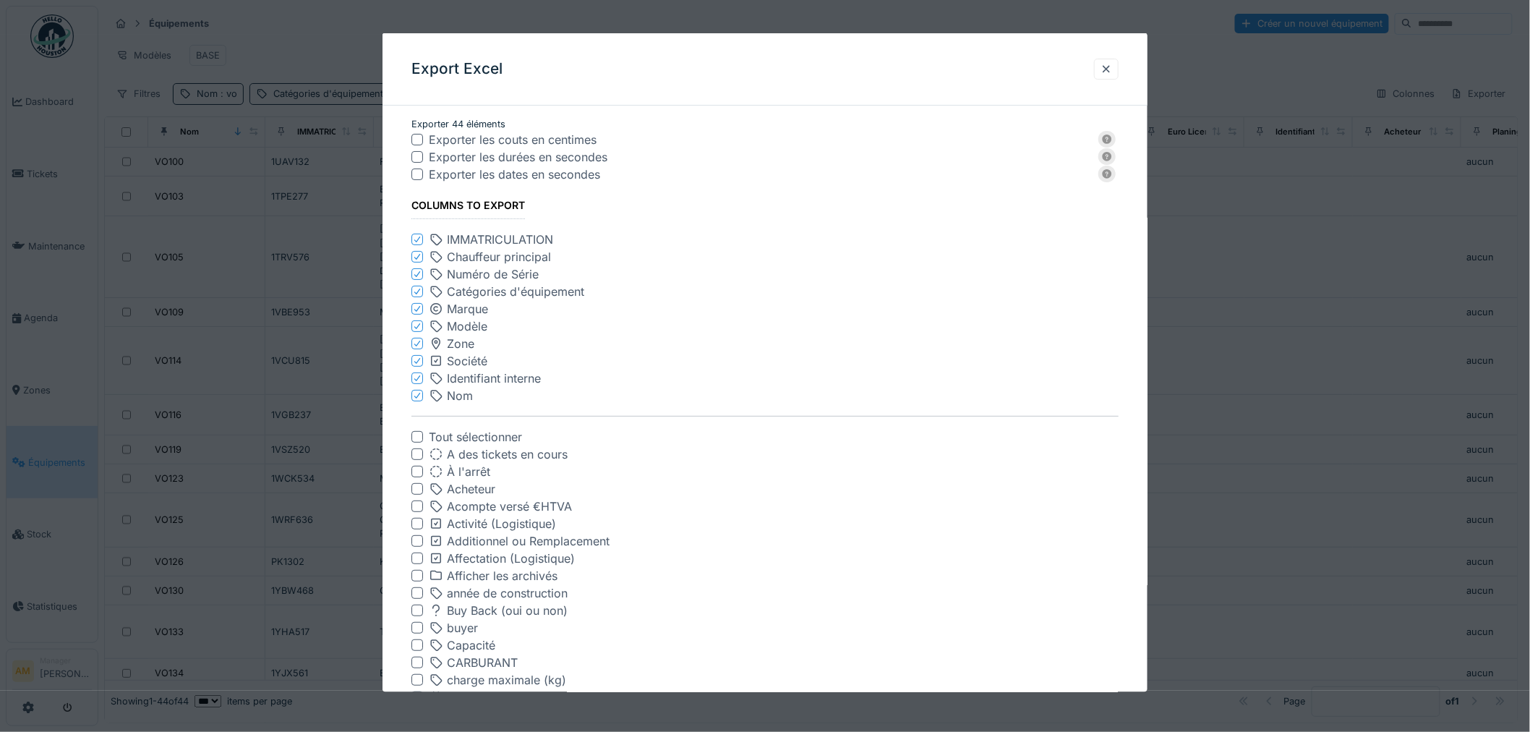
scroll to position [321, 0]
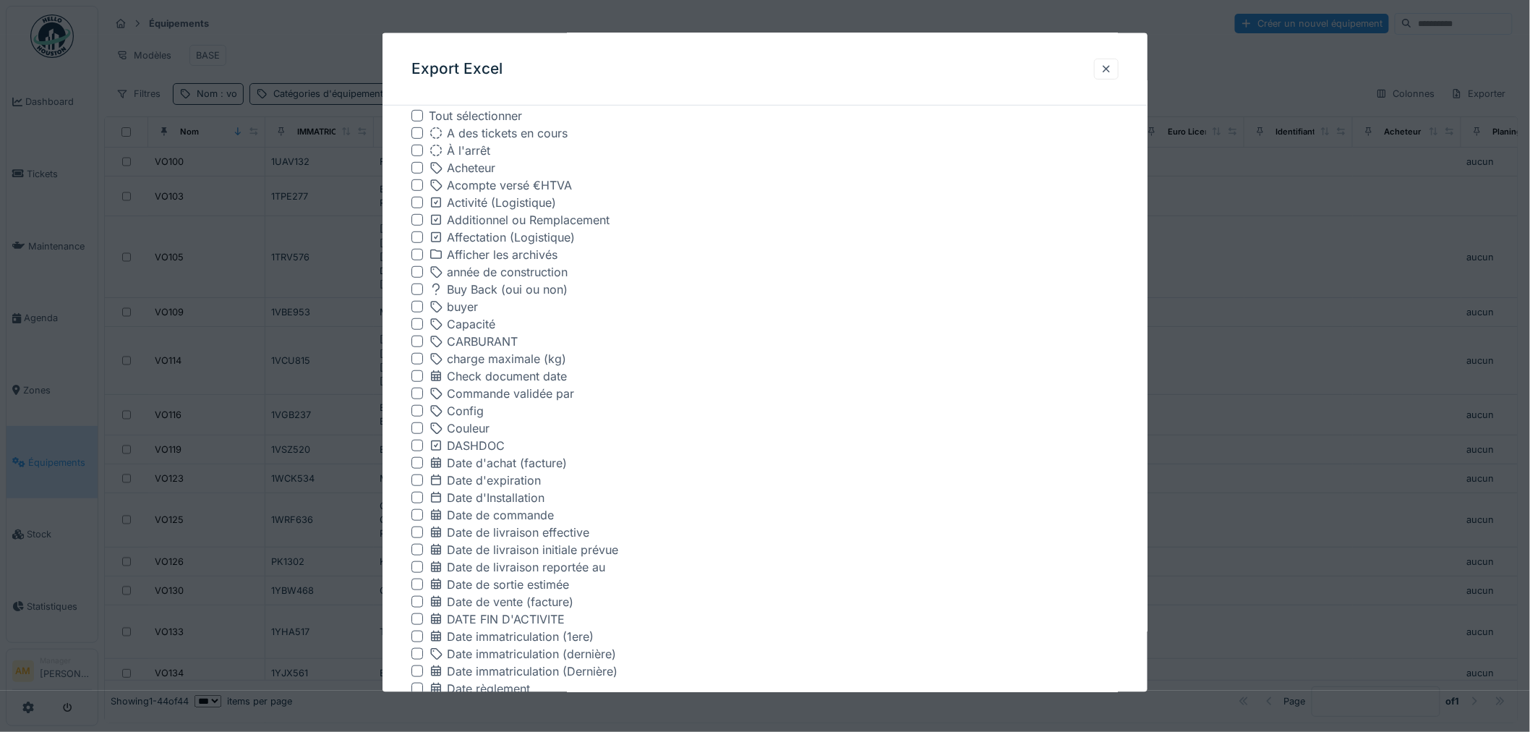
click at [420, 335] on div "CARBURANT" at bounding box center [764, 341] width 707 height 17
click at [418, 341] on div at bounding box center [417, 341] width 12 height 12
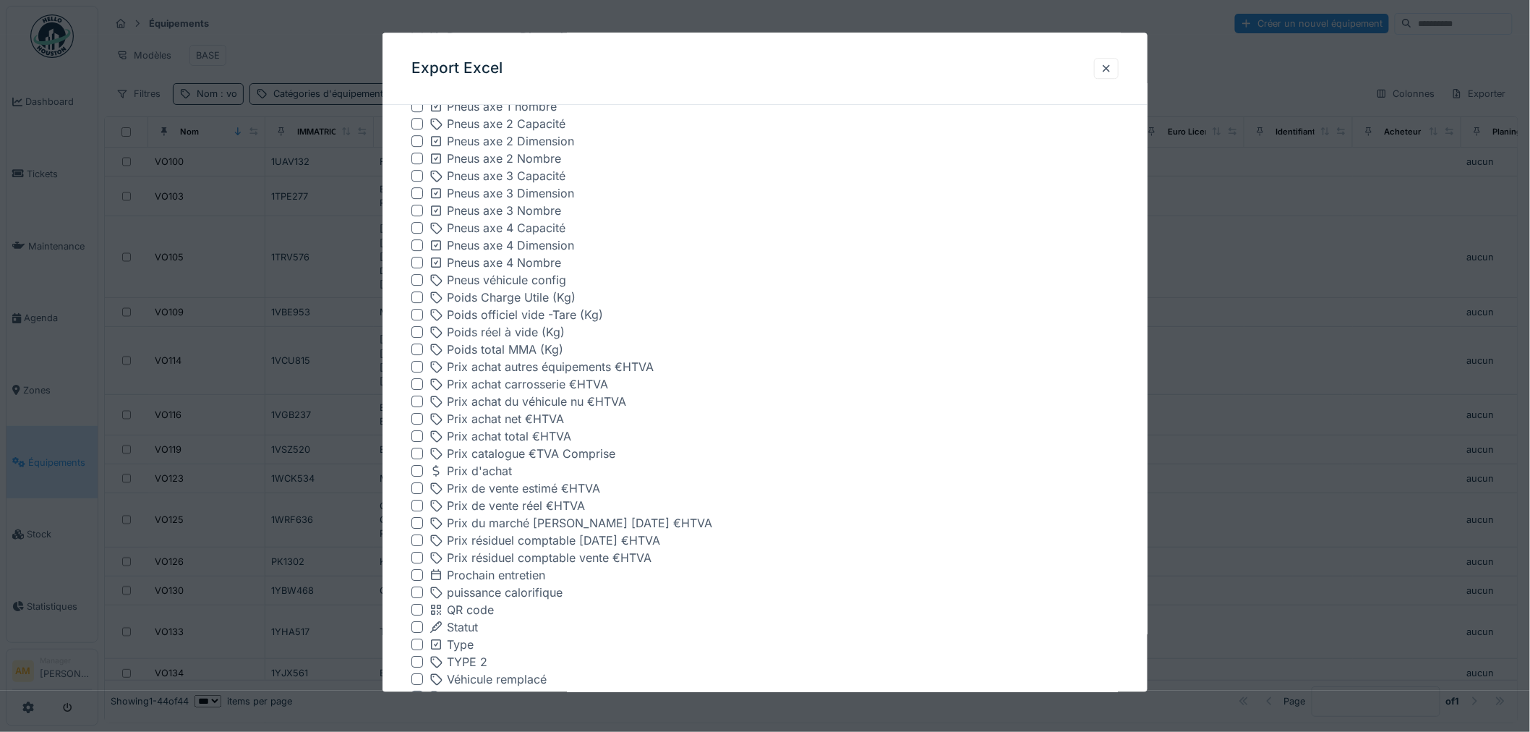
scroll to position [1902, 0]
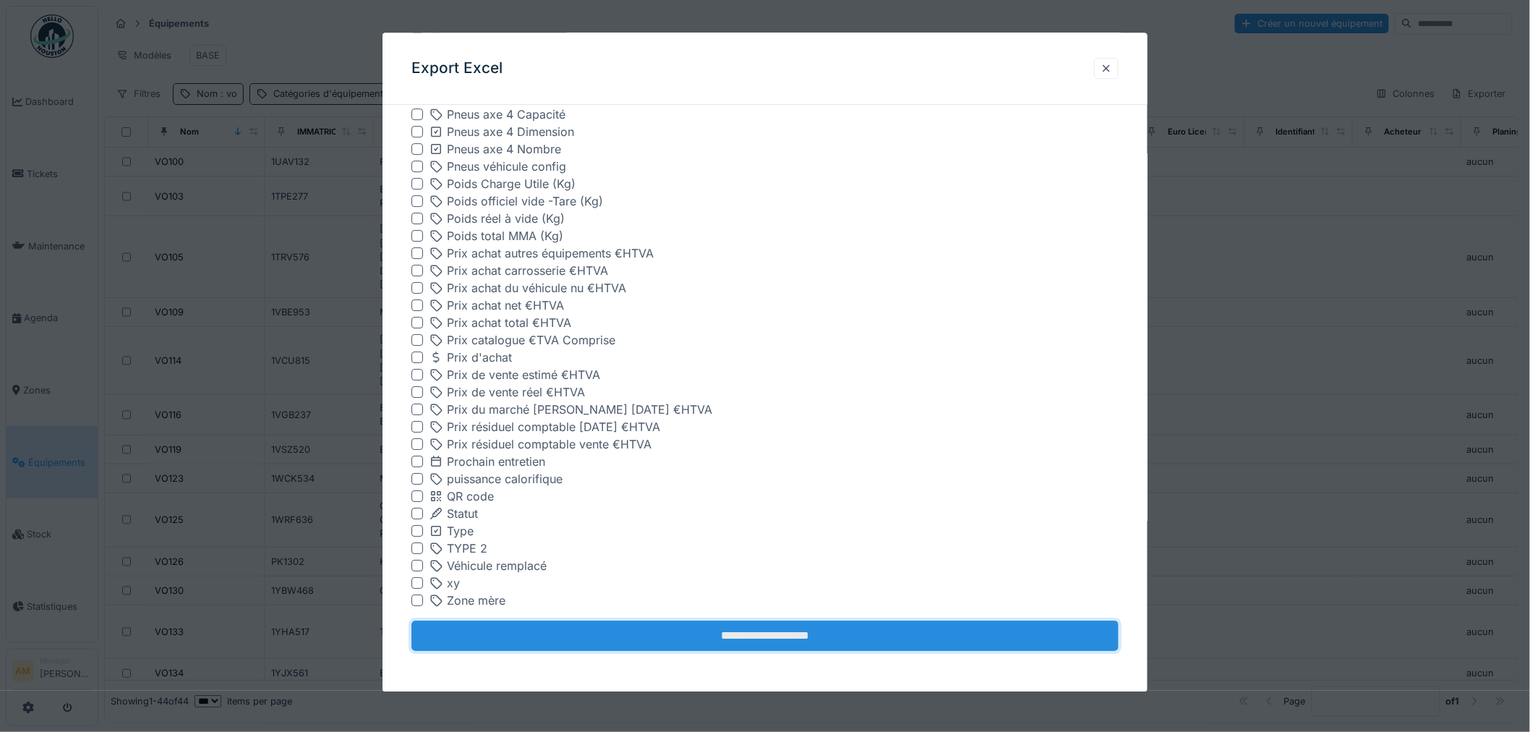
click at [748, 641] on input "**********" at bounding box center [764, 636] width 707 height 30
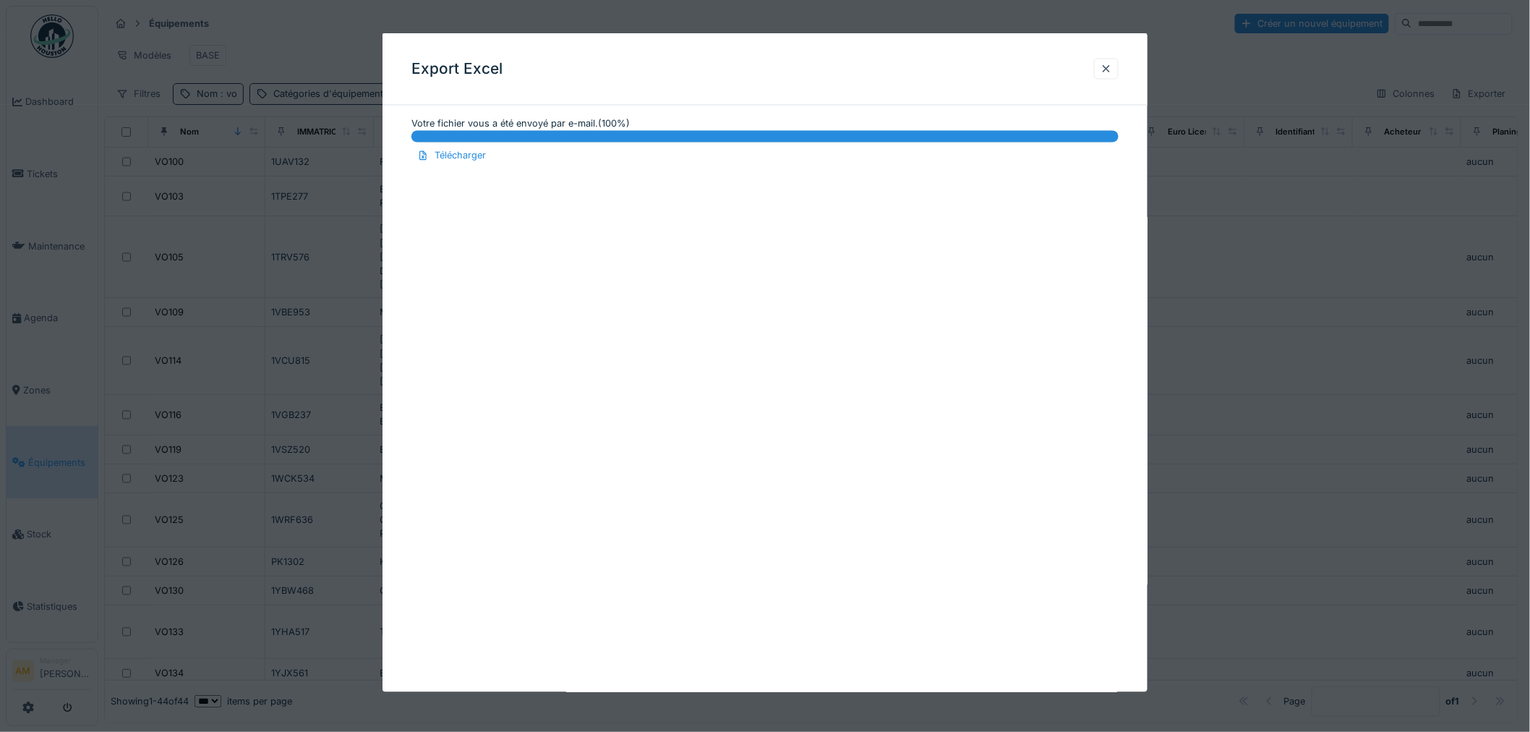
click at [1111, 69] on div at bounding box center [1106, 68] width 25 height 21
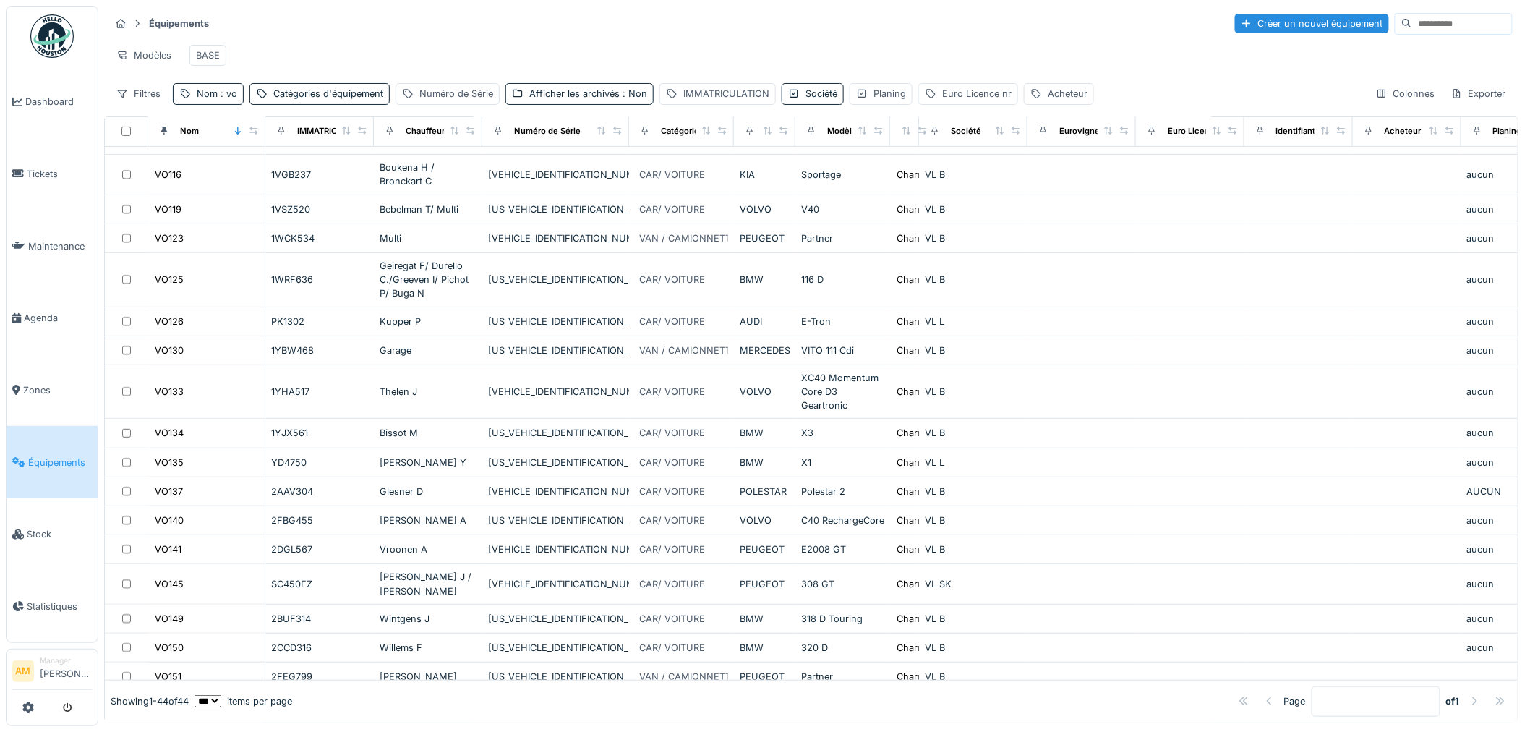
scroll to position [161, 0]
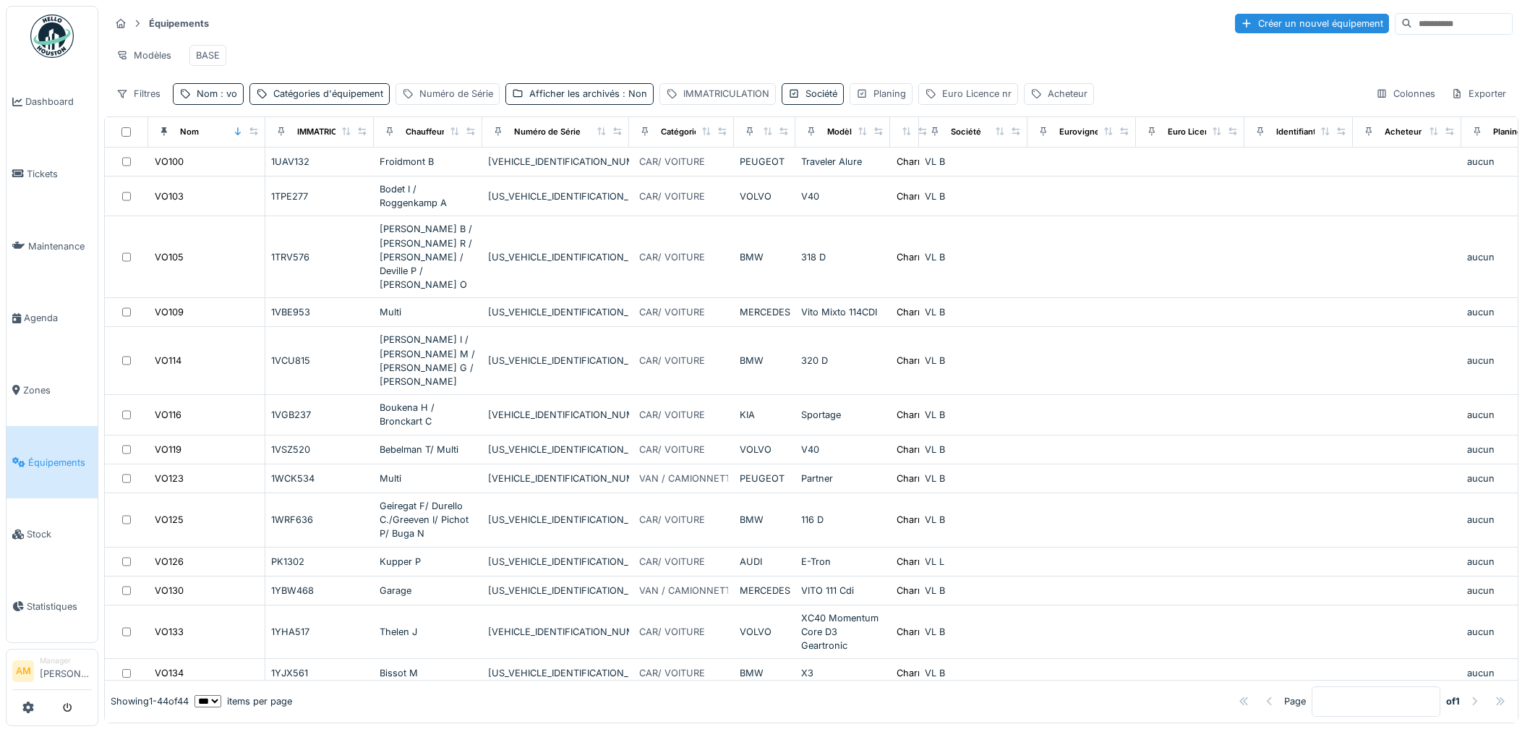
scroll to position [9, 0]
